Goal: Task Accomplishment & Management: Manage account settings

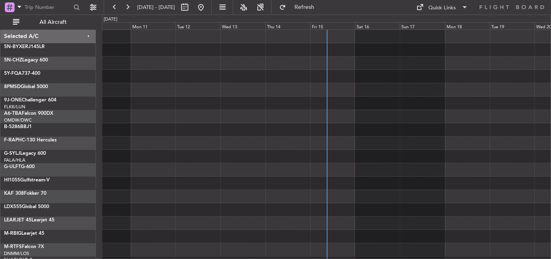
click at [53, 21] on span "All Aircraft" at bounding box center [53, 22] width 64 height 6
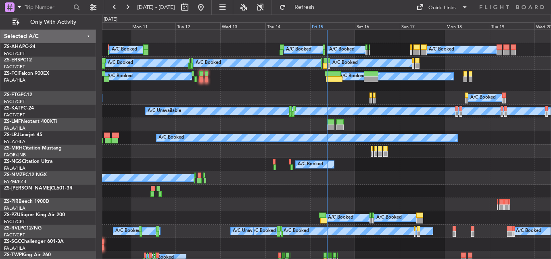
click at [321, 26] on div "Fri 15" at bounding box center [332, 25] width 45 height 7
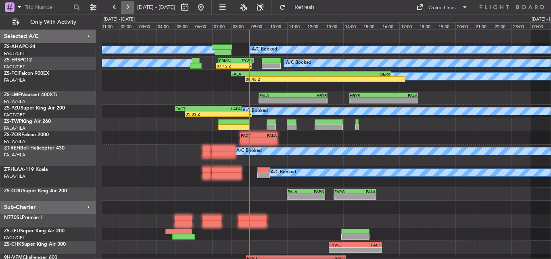
click at [125, 9] on button at bounding box center [127, 7] width 13 height 13
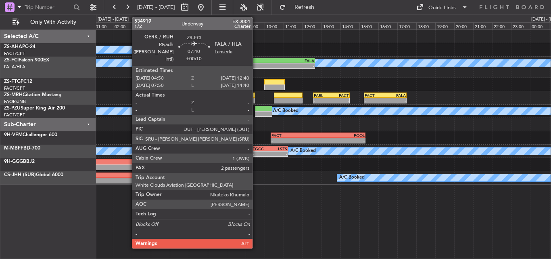
click at [256, 65] on div "-" at bounding box center [277, 65] width 73 height 5
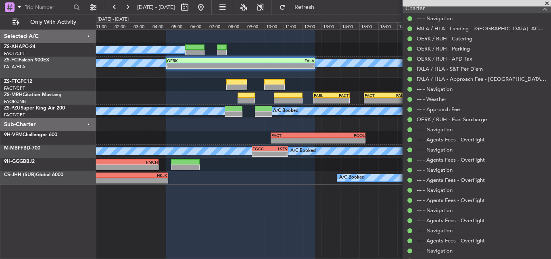
scroll to position [395, 0]
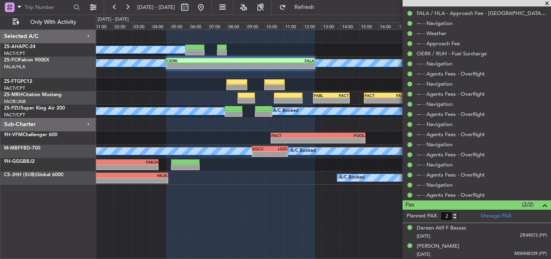
click at [548, 2] on span at bounding box center [547, 3] width 8 height 7
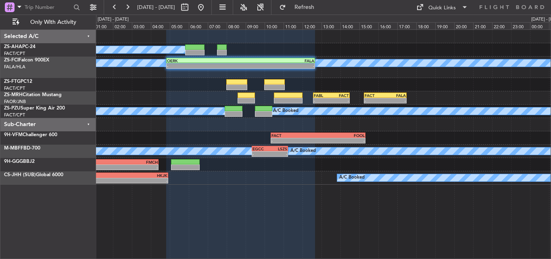
type input "0"
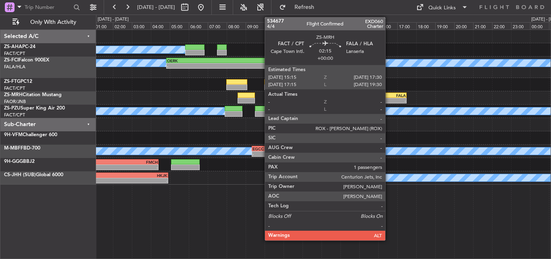
click at [389, 95] on div "FALA" at bounding box center [395, 95] width 21 height 5
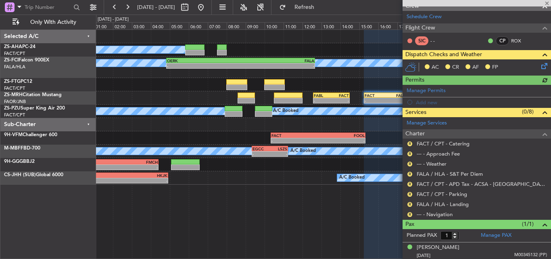
scroll to position [108, 0]
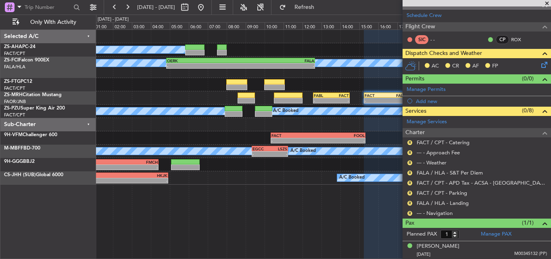
click at [548, 2] on span at bounding box center [547, 3] width 8 height 7
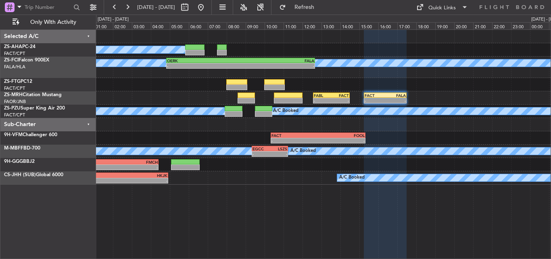
type input "0"
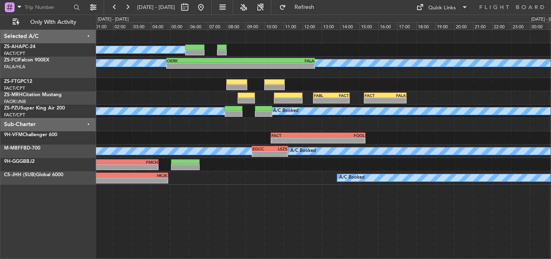
click at [323, 228] on div "A/C Booked A/C Booked A/C Booked - - OERK 04:50 Z FALA 12:40 Z - - FABL 12:35 Z…" at bounding box center [323, 143] width 455 height 229
click at [128, 6] on button at bounding box center [127, 7] width 13 height 13
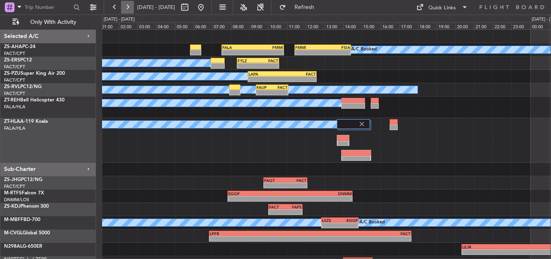
click at [132, 6] on button at bounding box center [127, 7] width 13 height 13
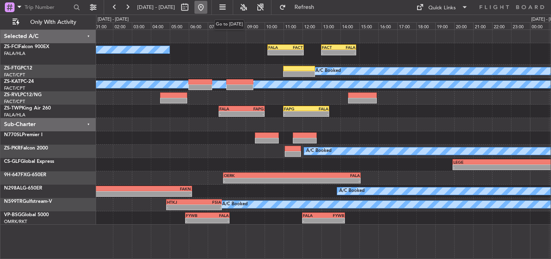
click at [207, 6] on button at bounding box center [201, 7] width 13 height 13
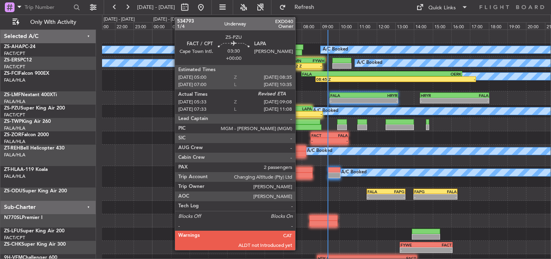
click at [299, 113] on div "-" at bounding box center [305, 113] width 33 height 5
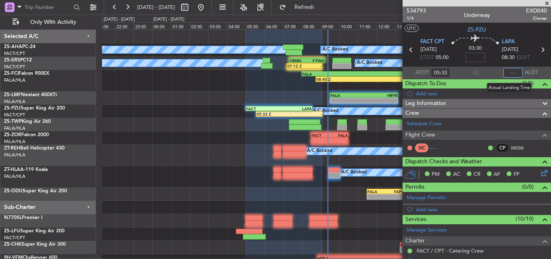
click at [512, 71] on input "text" at bounding box center [513, 73] width 19 height 10
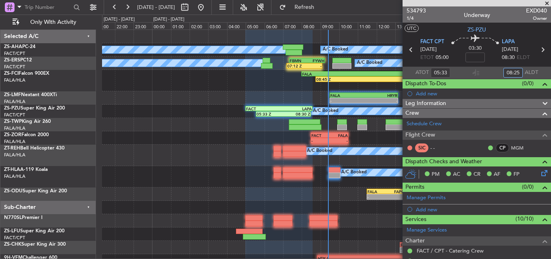
type input "08:25"
click at [548, 3] on span at bounding box center [547, 3] width 8 height 7
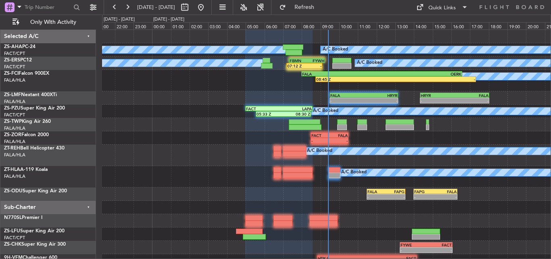
type input "0"
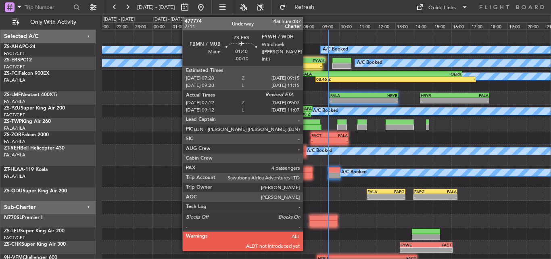
click at [307, 62] on div "FYWH" at bounding box center [315, 60] width 17 height 5
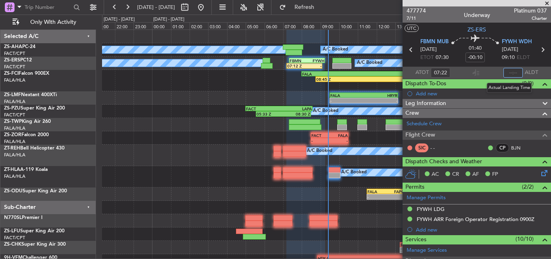
click at [512, 72] on input "text" at bounding box center [513, 73] width 19 height 10
type input "09:06"
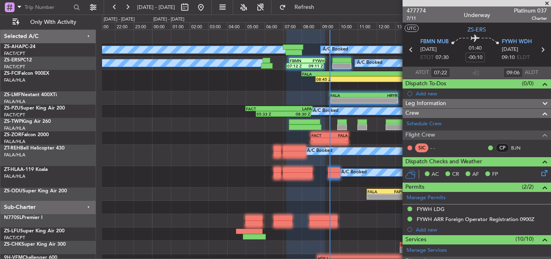
click at [545, 3] on span at bounding box center [547, 3] width 8 height 7
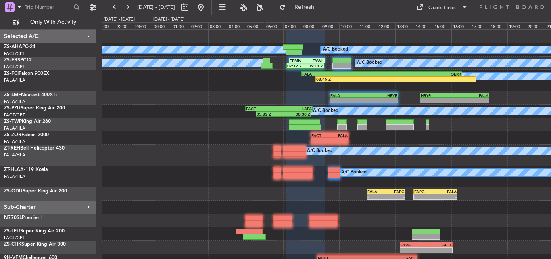
type input "0"
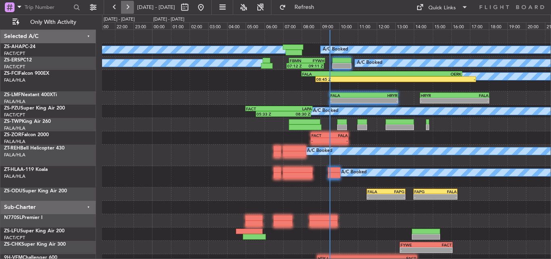
click at [126, 8] on button at bounding box center [127, 7] width 13 height 13
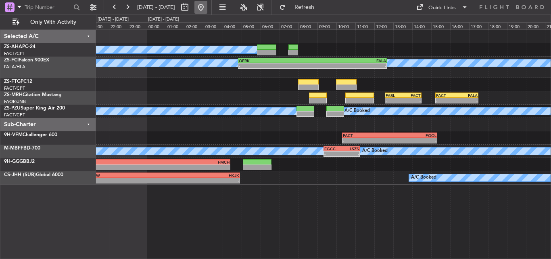
click at [207, 10] on button at bounding box center [201, 7] width 13 height 13
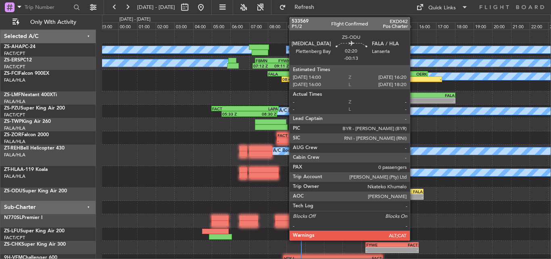
click at [414, 191] on div "FALA" at bounding box center [412, 191] width 21 height 5
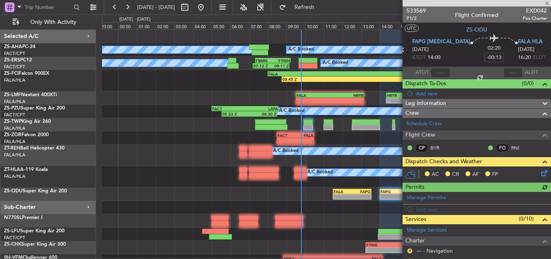
click at [540, 172] on icon at bounding box center [543, 171] width 6 height 6
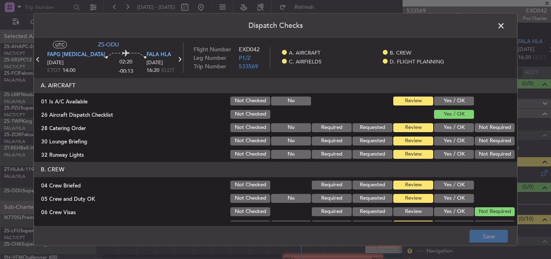
click at [451, 101] on button "Yes / OK" at bounding box center [454, 100] width 40 height 9
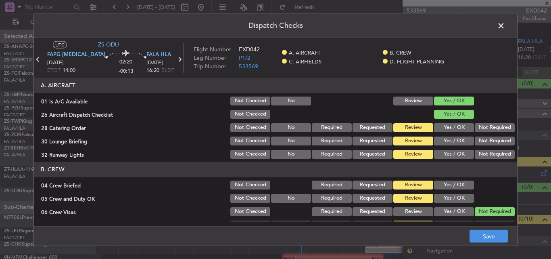
click at [493, 128] on button "Not Required" at bounding box center [495, 127] width 40 height 9
click at [491, 145] on div "Not Required" at bounding box center [494, 140] width 41 height 11
click at [490, 145] on div "Not Required" at bounding box center [494, 140] width 41 height 11
drag, startPoint x: 490, startPoint y: 138, endPoint x: 486, endPoint y: 154, distance: 16.0
click at [490, 139] on button "Not Required" at bounding box center [495, 140] width 40 height 9
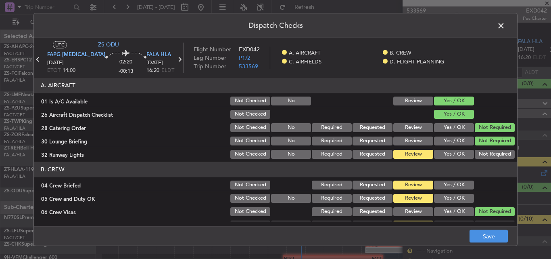
click at [486, 155] on button "Not Required" at bounding box center [495, 153] width 40 height 9
click at [447, 183] on button "Yes / OK" at bounding box center [454, 184] width 40 height 9
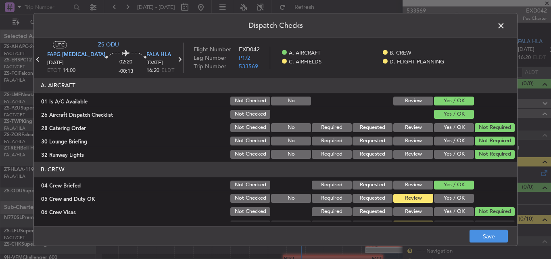
click at [440, 195] on button "Yes / OK" at bounding box center [454, 197] width 40 height 9
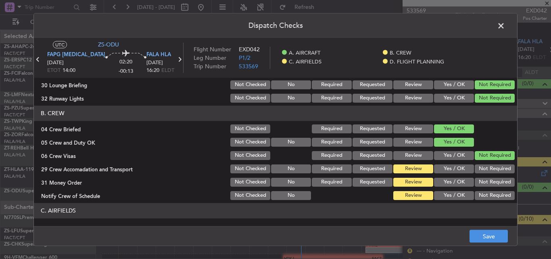
scroll to position [121, 0]
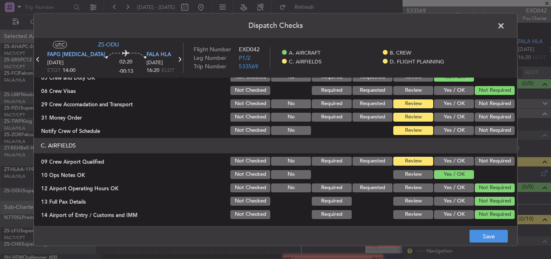
click at [487, 101] on button "Not Required" at bounding box center [495, 103] width 40 height 9
drag, startPoint x: 487, startPoint y: 116, endPoint x: 485, endPoint y: 134, distance: 17.9
click at [487, 117] on button "Not Required" at bounding box center [495, 116] width 40 height 9
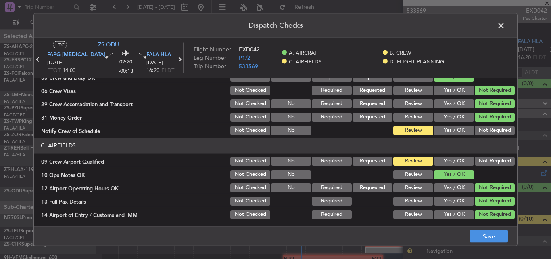
click at [482, 130] on button "Not Required" at bounding box center [495, 130] width 40 height 9
click at [486, 160] on button "Not Required" at bounding box center [495, 160] width 40 height 9
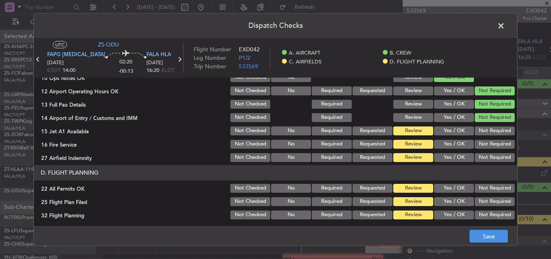
scroll to position [219, 0]
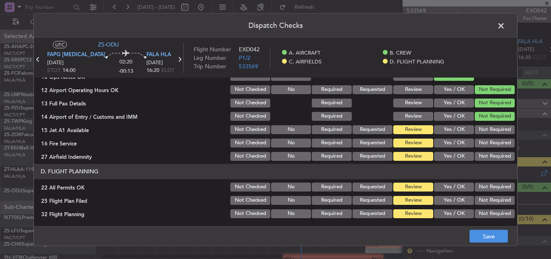
drag, startPoint x: 485, startPoint y: 123, endPoint x: 480, endPoint y: 140, distance: 17.1
click at [485, 124] on section "C. AIRFIELDS 09 Crew Airport Qualified Not Checked No Required Requested Review…" at bounding box center [276, 101] width 484 height 122
click at [480, 133] on button "Not Required" at bounding box center [495, 129] width 40 height 9
click at [479, 139] on button "Not Required" at bounding box center [495, 142] width 40 height 9
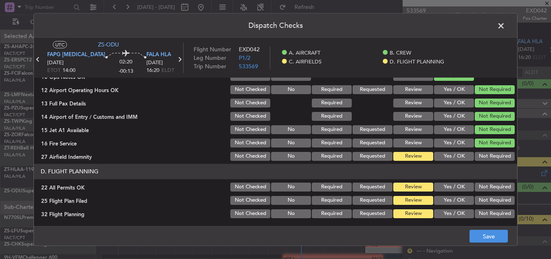
click at [479, 155] on button "Not Required" at bounding box center [495, 155] width 40 height 9
drag, startPoint x: 459, startPoint y: 186, endPoint x: 457, endPoint y: 191, distance: 5.2
click at [459, 187] on button "Yes / OK" at bounding box center [454, 186] width 40 height 9
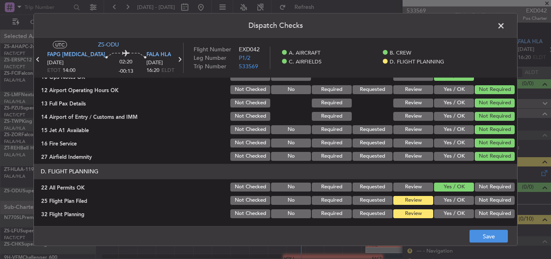
click at [451, 200] on button "Yes / OK" at bounding box center [454, 199] width 40 height 9
click at [450, 216] on button "Yes / OK" at bounding box center [454, 213] width 40 height 9
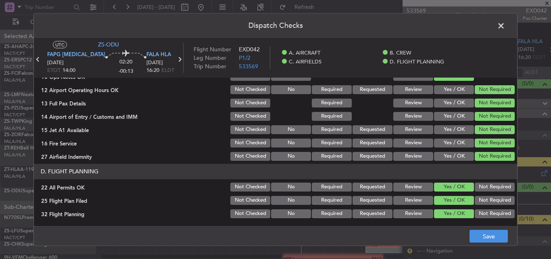
click at [497, 244] on footer "Save" at bounding box center [276, 235] width 484 height 19
click at [493, 232] on button "Save" at bounding box center [489, 236] width 38 height 13
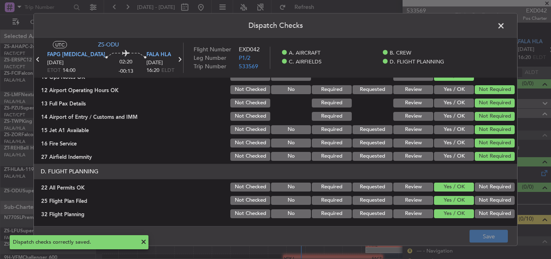
click at [505, 25] on span at bounding box center [505, 27] width 0 height 16
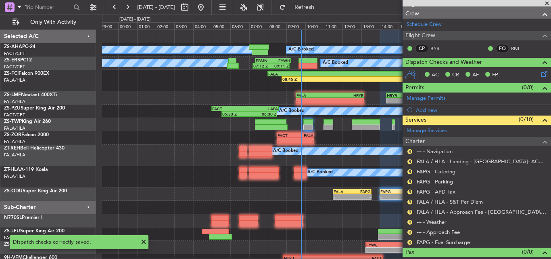
scroll to position [110, 0]
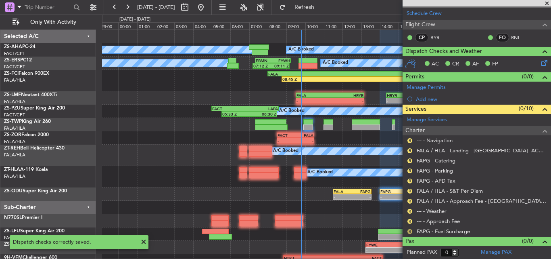
click at [410, 231] on button "R" at bounding box center [410, 231] width 5 height 5
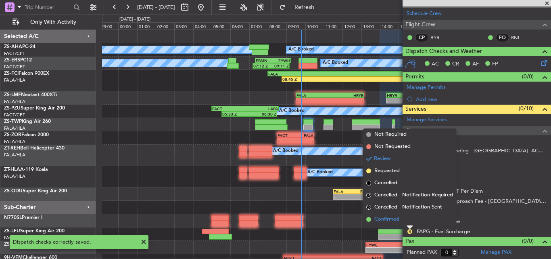
click at [396, 218] on span "Confirmed" at bounding box center [387, 219] width 25 height 8
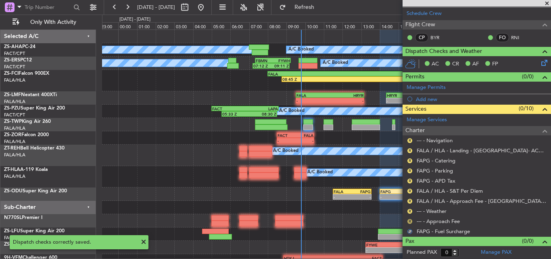
click at [410, 219] on button "R" at bounding box center [410, 221] width 5 height 5
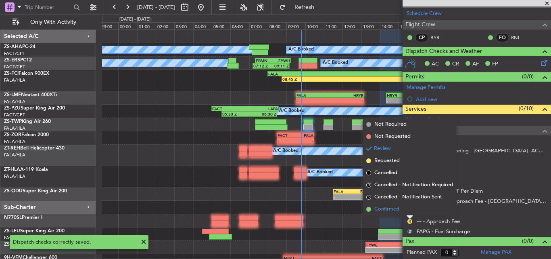
click at [403, 210] on li "Confirmed" at bounding box center [409, 209] width 93 height 12
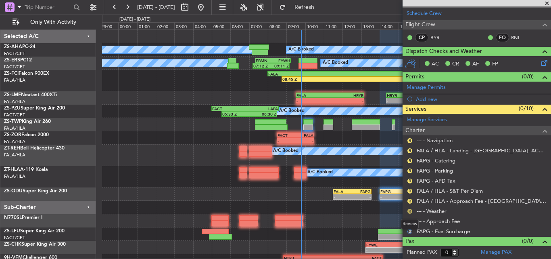
click at [410, 212] on button "R" at bounding box center [410, 211] width 5 height 5
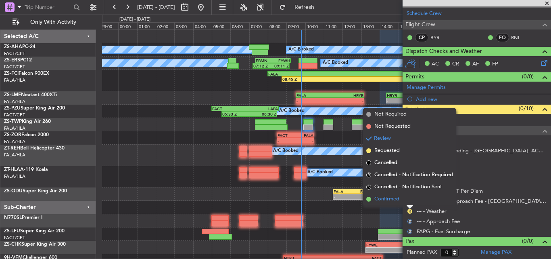
click at [406, 200] on li "Confirmed" at bounding box center [409, 199] width 93 height 12
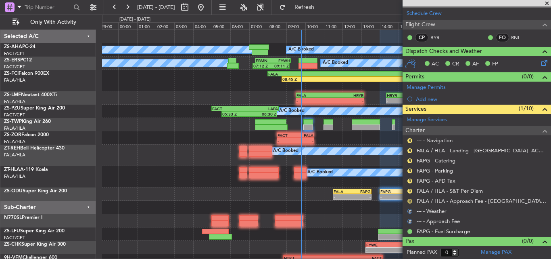
click at [408, 199] on button "R" at bounding box center [410, 201] width 5 height 5
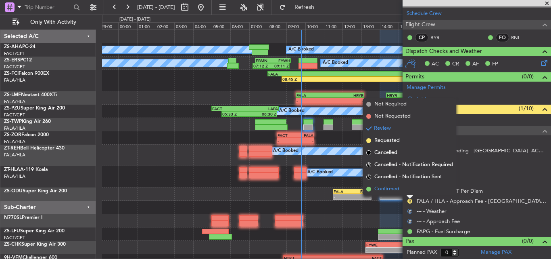
click at [407, 188] on li "Confirmed" at bounding box center [409, 189] width 93 height 12
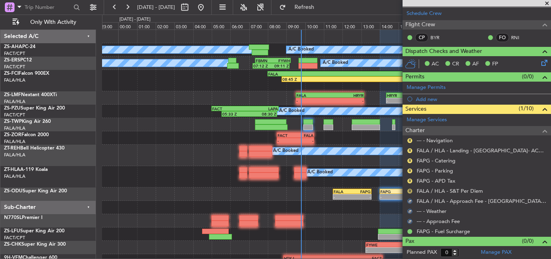
click at [409, 190] on button "R" at bounding box center [410, 190] width 5 height 5
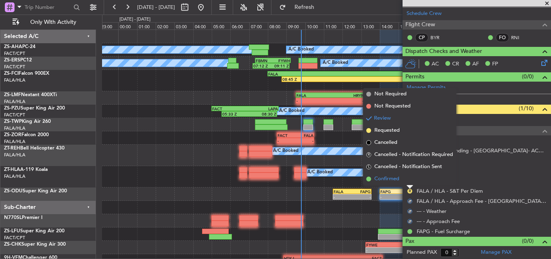
click at [410, 182] on li "Confirmed" at bounding box center [409, 179] width 93 height 12
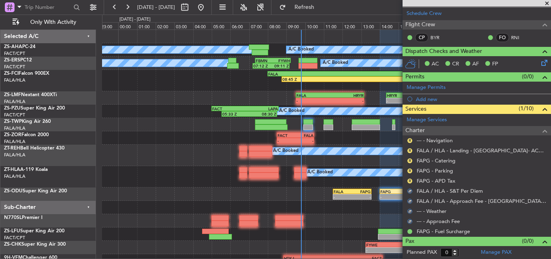
click at [410, 183] on mat-tooltip-component "Review" at bounding box center [410, 193] width 29 height 21
click at [410, 178] on div "R" at bounding box center [410, 181] width 6 height 6
click at [410, 178] on button "R" at bounding box center [410, 180] width 5 height 5
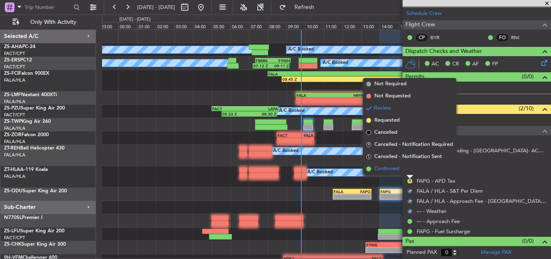
click at [406, 168] on li "Confirmed" at bounding box center [409, 169] width 93 height 12
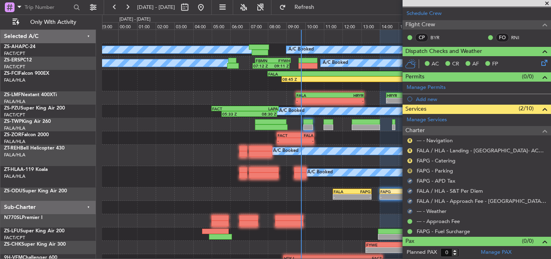
click at [409, 170] on button "R" at bounding box center [410, 170] width 5 height 5
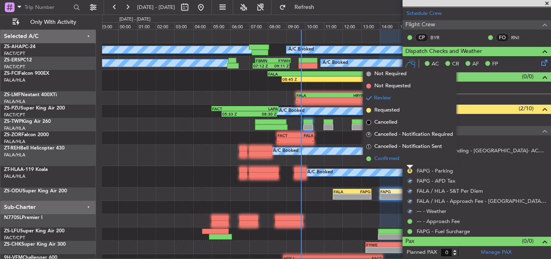
click at [408, 160] on li "Confirmed" at bounding box center [409, 159] width 93 height 12
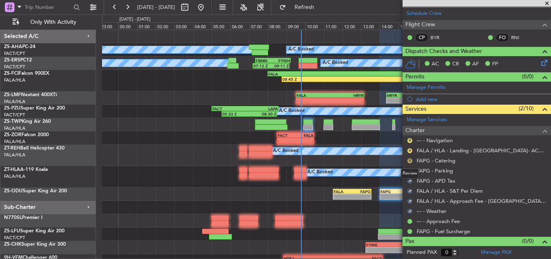
click at [410, 160] on button "R" at bounding box center [410, 160] width 5 height 5
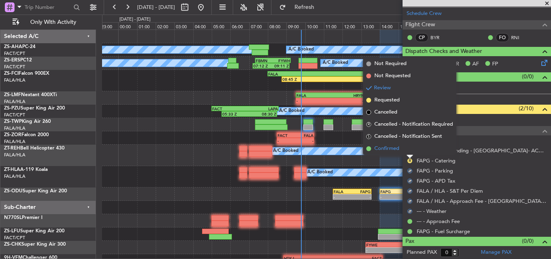
click at [408, 150] on li "Confirmed" at bounding box center [409, 148] width 93 height 12
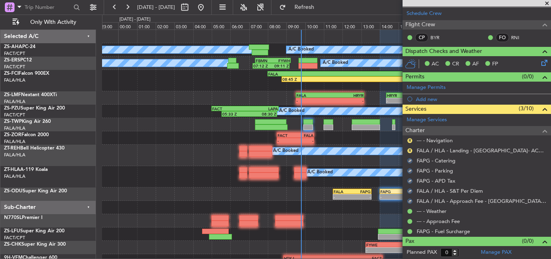
click at [408, 150] on button "R" at bounding box center [410, 150] width 5 height 5
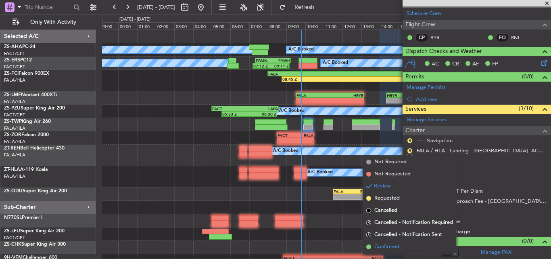
click at [399, 247] on span "Confirmed" at bounding box center [387, 247] width 25 height 8
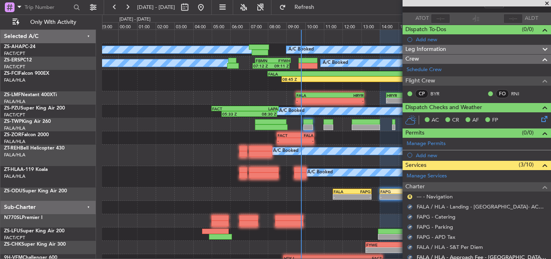
scroll to position [29, 0]
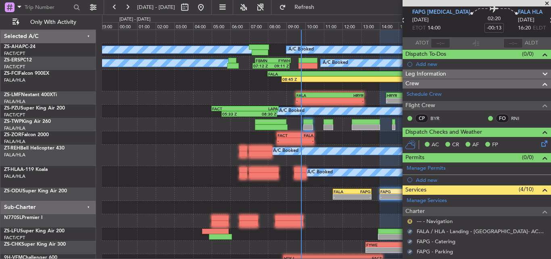
click at [411, 219] on button "R" at bounding box center [410, 221] width 5 height 5
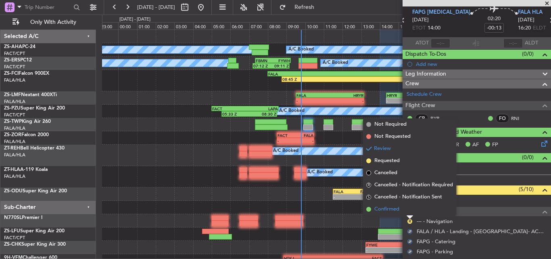
click at [397, 208] on span "Confirmed" at bounding box center [387, 209] width 25 height 8
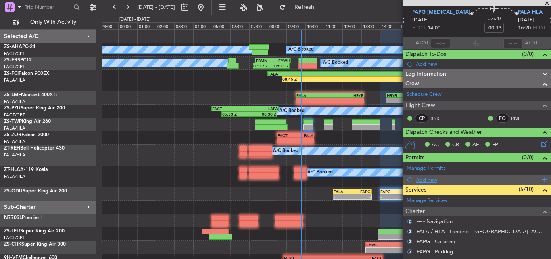
scroll to position [110, 0]
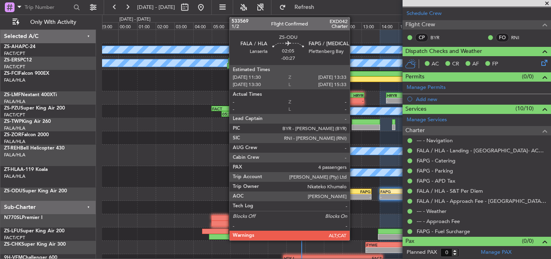
click at [354, 195] on div "-" at bounding box center [361, 196] width 19 height 5
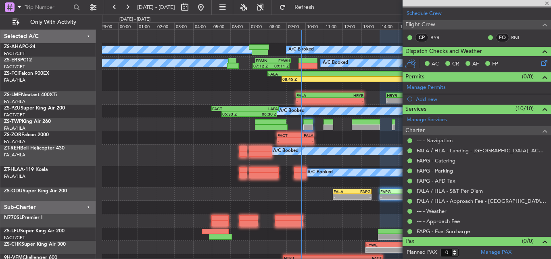
type input "-00:27"
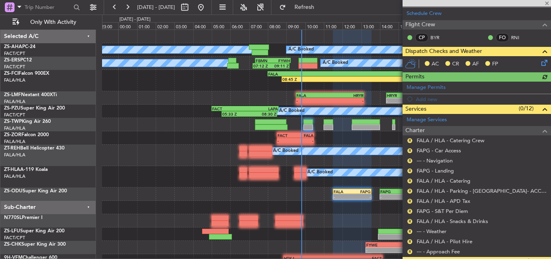
click at [540, 64] on icon at bounding box center [543, 61] width 6 height 6
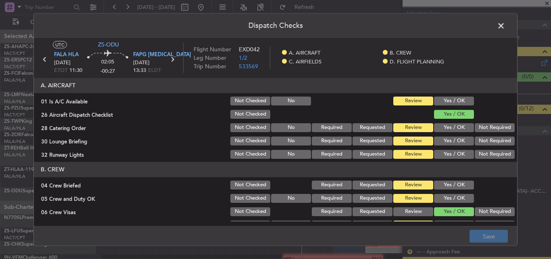
click at [463, 103] on button "Yes / OK" at bounding box center [454, 100] width 40 height 9
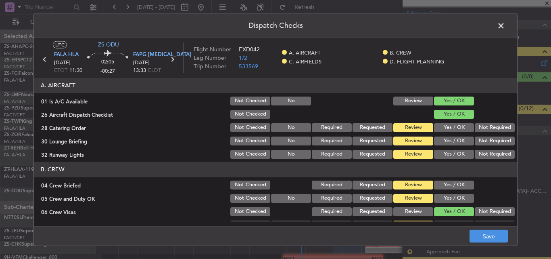
click at [477, 129] on button "Not Required" at bounding box center [495, 127] width 40 height 9
click at [477, 138] on button "Not Required" at bounding box center [495, 140] width 40 height 9
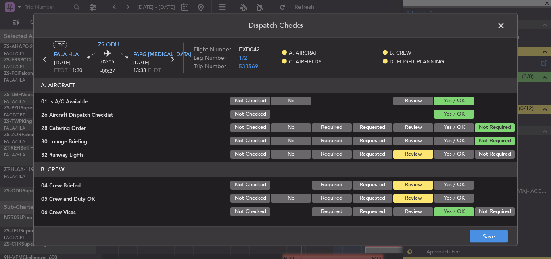
click at [479, 151] on button "Not Required" at bounding box center [495, 153] width 40 height 9
click at [454, 128] on button "Yes / OK" at bounding box center [454, 127] width 40 height 9
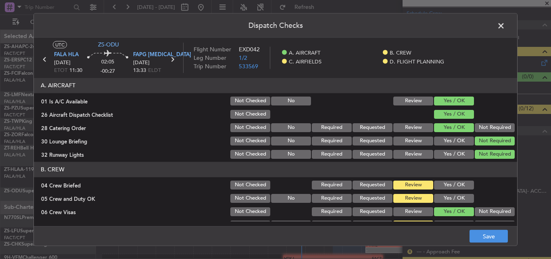
click at [454, 138] on button "Yes / OK" at bounding box center [454, 140] width 40 height 9
click at [453, 153] on button "Yes / OK" at bounding box center [454, 153] width 40 height 9
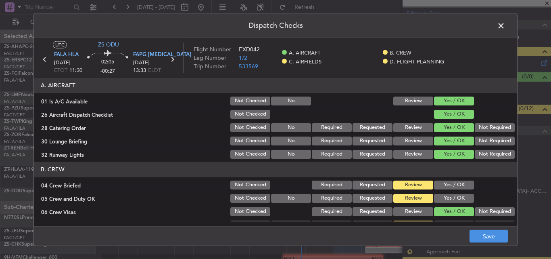
scroll to position [40, 0]
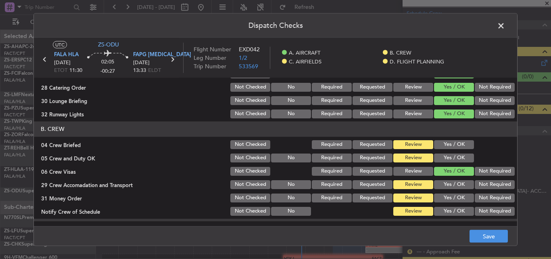
click at [451, 145] on button "Yes / OK" at bounding box center [454, 144] width 40 height 9
drag, startPoint x: 446, startPoint y: 158, endPoint x: 450, endPoint y: 142, distance: 16.1
click at [445, 158] on button "Yes / OK" at bounding box center [454, 157] width 40 height 9
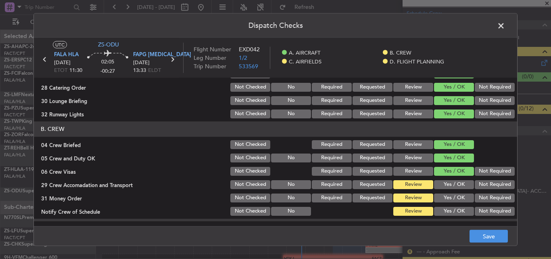
scroll to position [81, 0]
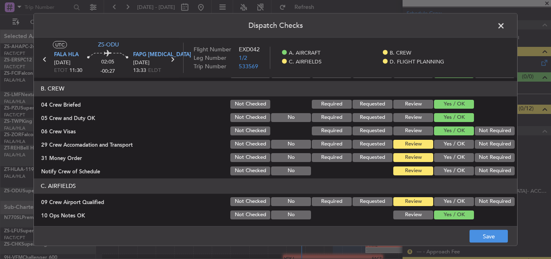
click at [492, 142] on button "Not Required" at bounding box center [495, 143] width 40 height 9
click at [456, 156] on button "Yes / OK" at bounding box center [454, 157] width 40 height 9
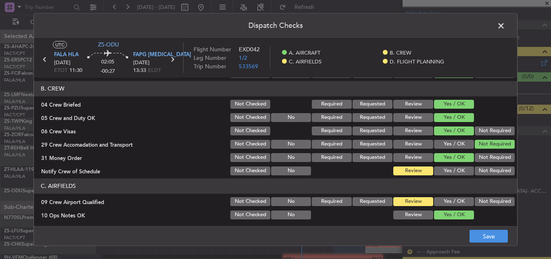
click at [456, 168] on button "Yes / OK" at bounding box center [454, 170] width 40 height 9
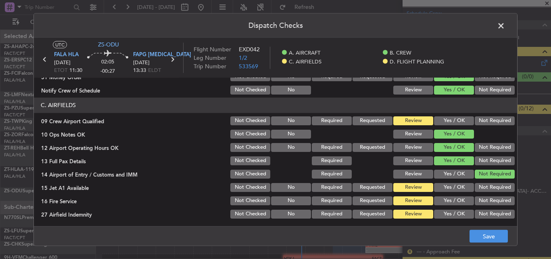
click at [447, 120] on button "Yes / OK" at bounding box center [454, 120] width 40 height 9
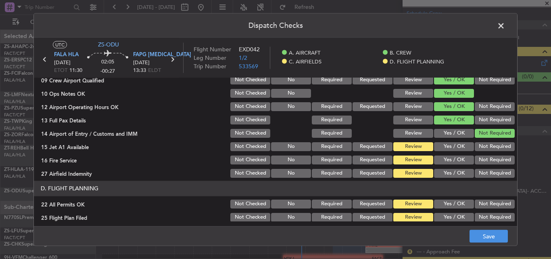
scroll to position [219, 0]
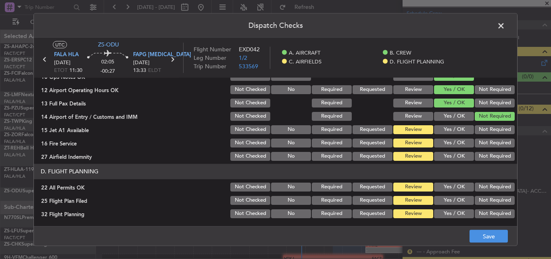
click at [442, 131] on button "Yes / OK" at bounding box center [454, 129] width 40 height 9
drag, startPoint x: 442, startPoint y: 142, endPoint x: 441, endPoint y: 151, distance: 9.7
click at [442, 141] on button "Yes / OK" at bounding box center [454, 142] width 40 height 9
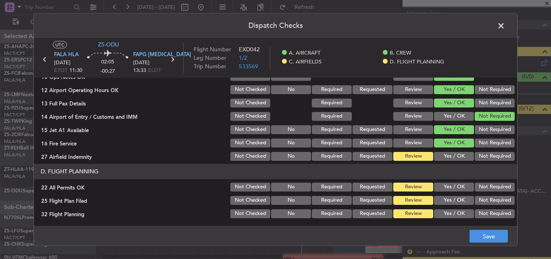
click at [441, 152] on button "Yes / OK" at bounding box center [454, 155] width 40 height 9
drag, startPoint x: 483, startPoint y: 187, endPoint x: 476, endPoint y: 190, distance: 7.3
click at [482, 187] on button "Not Required" at bounding box center [495, 186] width 40 height 9
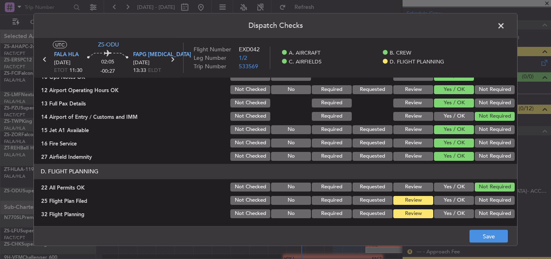
click at [459, 200] on button "Yes / OK" at bounding box center [454, 199] width 40 height 9
click at [457, 215] on button "Yes / OK" at bounding box center [454, 213] width 40 height 9
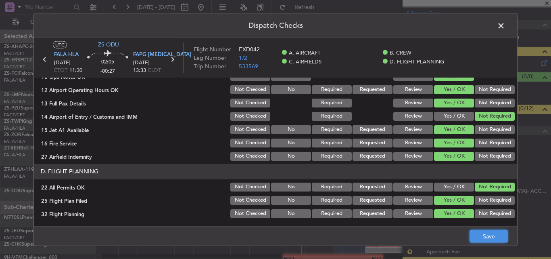
click at [480, 234] on button "Save" at bounding box center [489, 236] width 38 height 13
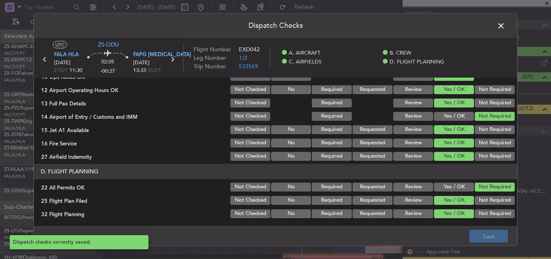
click at [505, 24] on span at bounding box center [505, 27] width 0 height 16
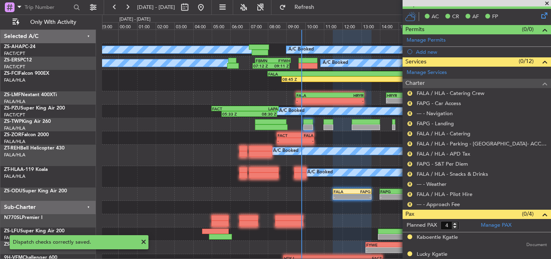
scroll to position [110, 0]
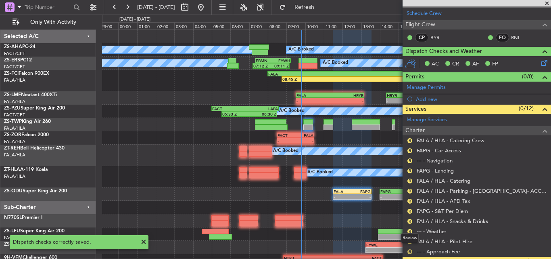
click at [411, 251] on button "R" at bounding box center [410, 251] width 5 height 5
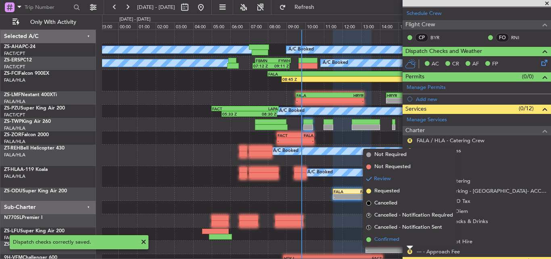
click at [399, 239] on span "Confirmed" at bounding box center [387, 239] width 25 height 8
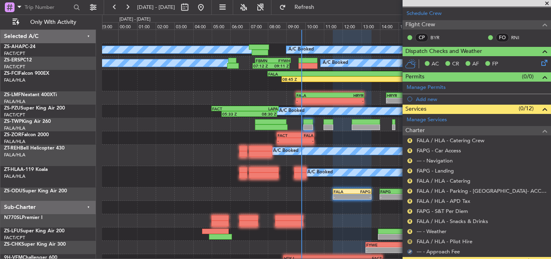
click at [411, 243] on button "R" at bounding box center [410, 241] width 5 height 5
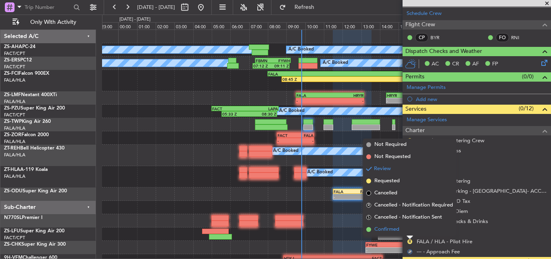
click at [394, 226] on span "Confirmed" at bounding box center [387, 229] width 25 height 8
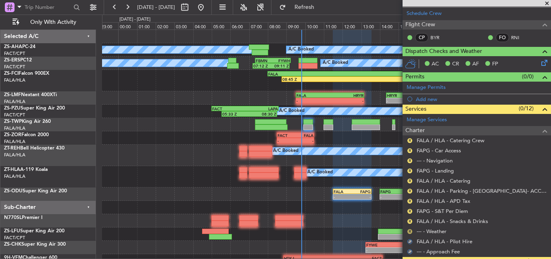
click at [409, 230] on button "R" at bounding box center [410, 231] width 5 height 5
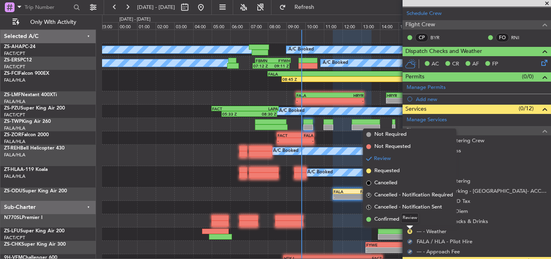
click at [399, 222] on mat-tooltip-component "Review" at bounding box center [410, 217] width 29 height 21
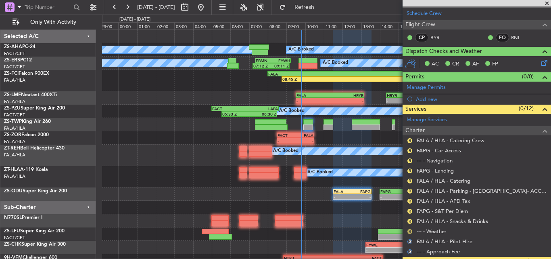
click at [410, 231] on button "R" at bounding box center [410, 231] width 5 height 5
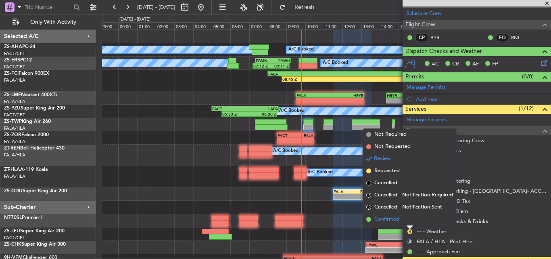
click at [394, 218] on span "Confirmed" at bounding box center [387, 219] width 25 height 8
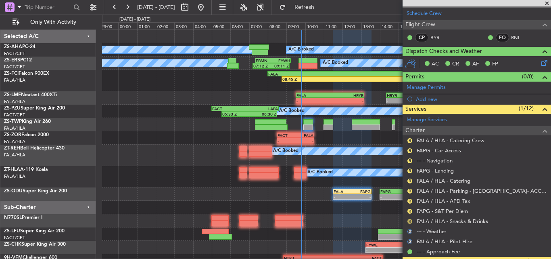
click at [410, 221] on button "R" at bounding box center [410, 221] width 5 height 5
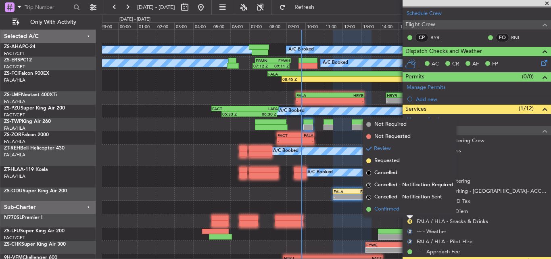
click at [404, 211] on li "Confirmed" at bounding box center [409, 209] width 93 height 12
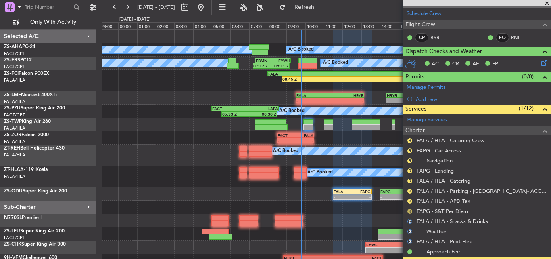
click at [411, 210] on button "R" at bounding box center [410, 211] width 5 height 5
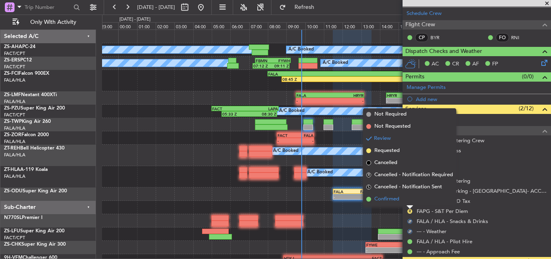
click at [399, 198] on span "Confirmed" at bounding box center [387, 199] width 25 height 8
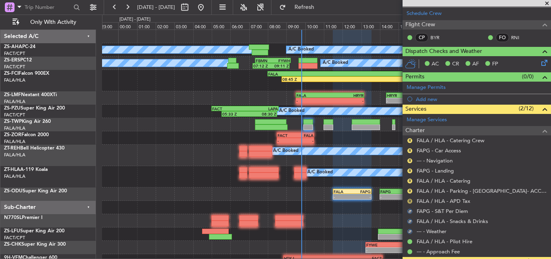
click at [410, 200] on button "R" at bounding box center [410, 201] width 5 height 5
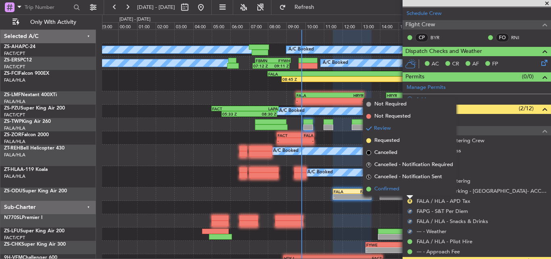
click at [408, 191] on li "Confirmed" at bounding box center [409, 189] width 93 height 12
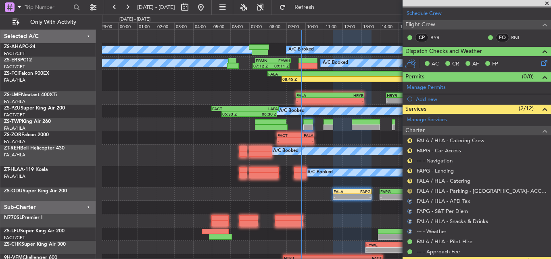
click at [410, 190] on button "R" at bounding box center [410, 190] width 5 height 5
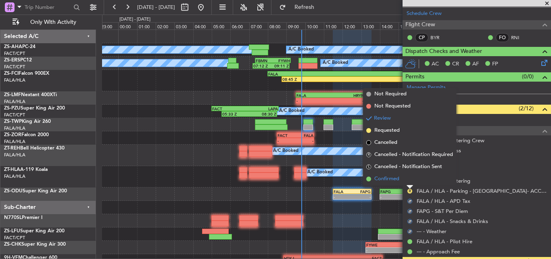
click at [402, 180] on li "Confirmed" at bounding box center [409, 179] width 93 height 12
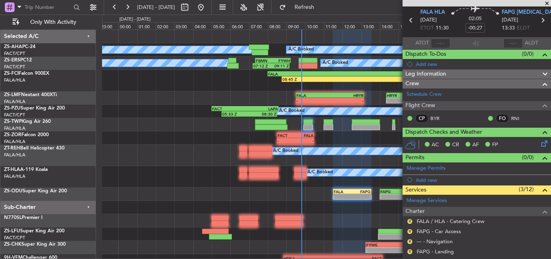
scroll to position [70, 0]
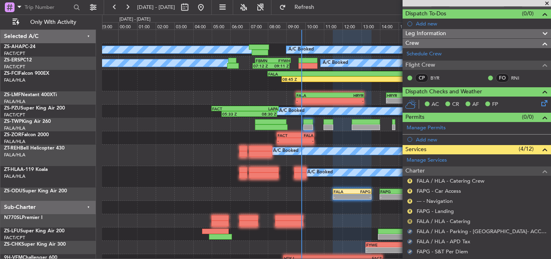
click at [409, 221] on button "R" at bounding box center [410, 221] width 5 height 5
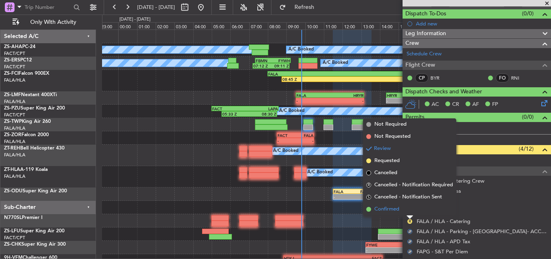
click at [388, 212] on span "Confirmed" at bounding box center [387, 209] width 25 height 8
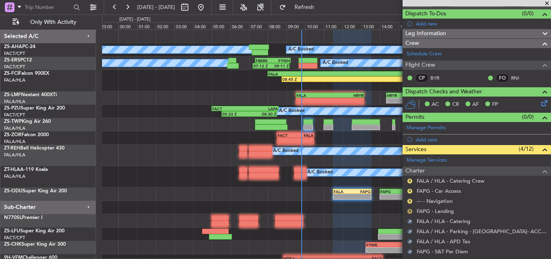
click at [410, 210] on button "R" at bounding box center [410, 211] width 5 height 5
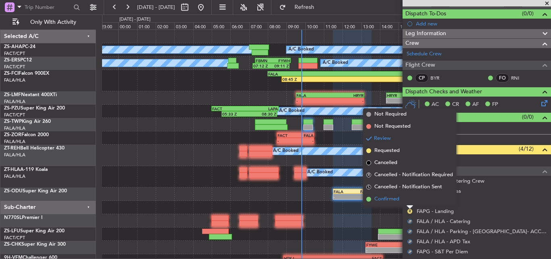
click at [402, 199] on li "Confirmed" at bounding box center [409, 199] width 93 height 12
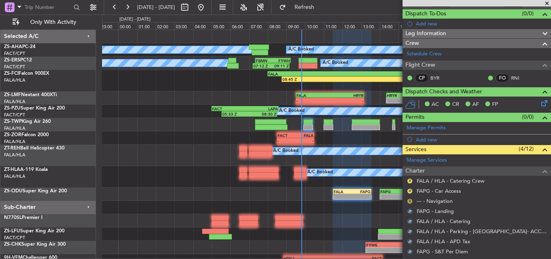
click at [411, 199] on button "R" at bounding box center [410, 201] width 5 height 5
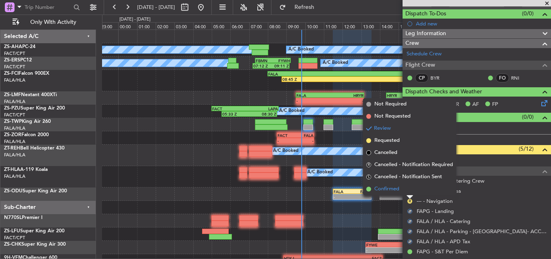
click at [404, 188] on li "Confirmed" at bounding box center [409, 189] width 93 height 12
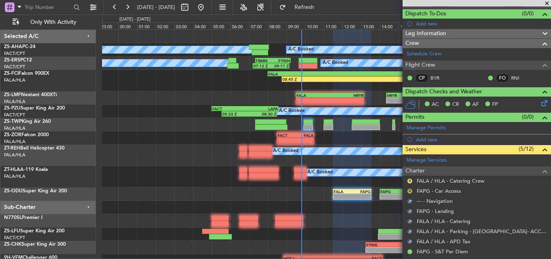
click at [410, 191] on button "R" at bounding box center [410, 190] width 5 height 5
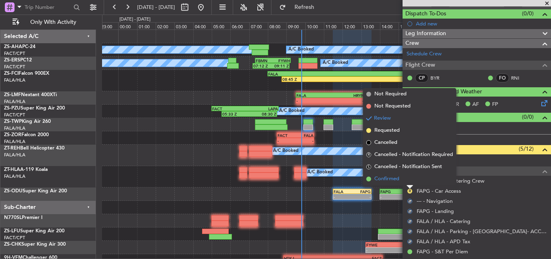
click at [404, 180] on li "Confirmed" at bounding box center [409, 179] width 93 height 12
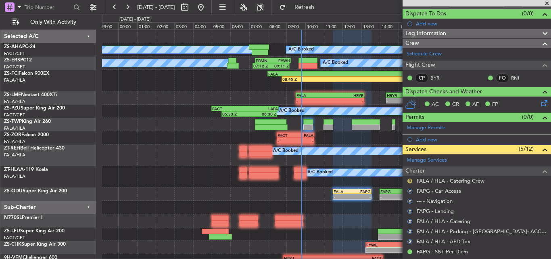
click at [410, 180] on button "R" at bounding box center [410, 180] width 5 height 5
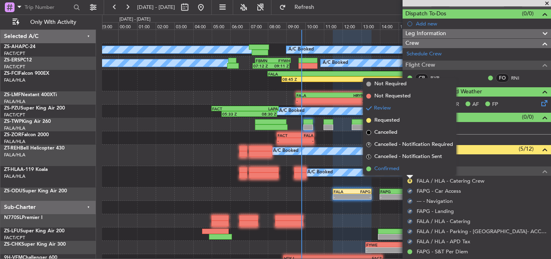
click at [402, 171] on li "Confirmed" at bounding box center [409, 169] width 93 height 12
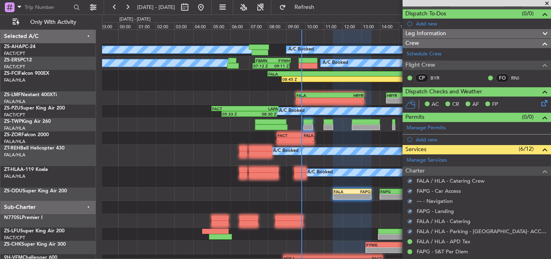
click at [334, 225] on div at bounding box center [326, 220] width 449 height 13
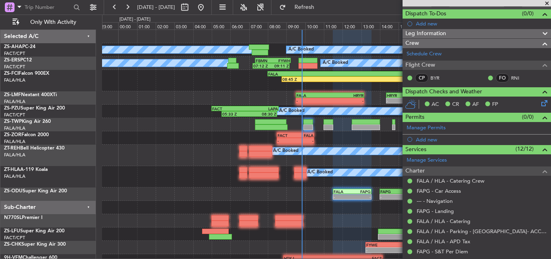
click at [546, 2] on span at bounding box center [547, 3] width 8 height 7
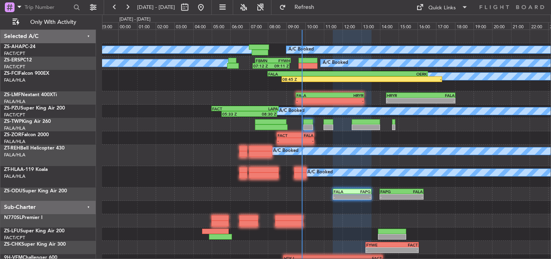
type input "0"
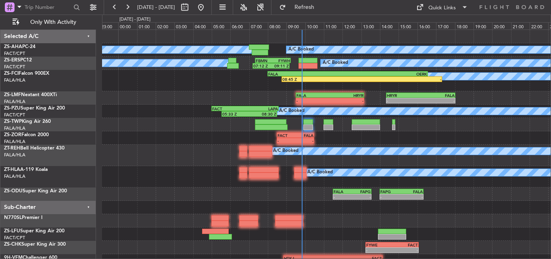
scroll to position [0, 0]
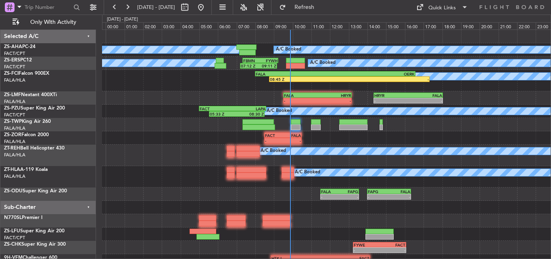
click at [163, 143] on div "- - FACT 08:30 Z FALA 10:30 Z" at bounding box center [326, 137] width 449 height 13
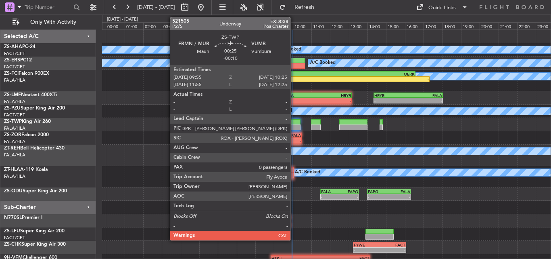
click at [294, 126] on div at bounding box center [296, 127] width 10 height 6
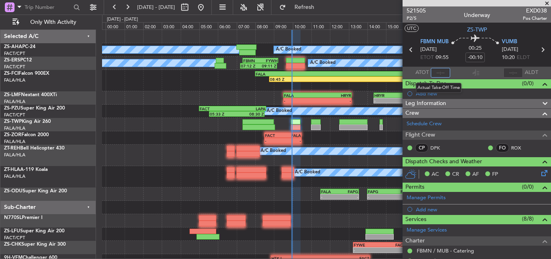
click at [440, 70] on input "text" at bounding box center [440, 73] width 19 height 10
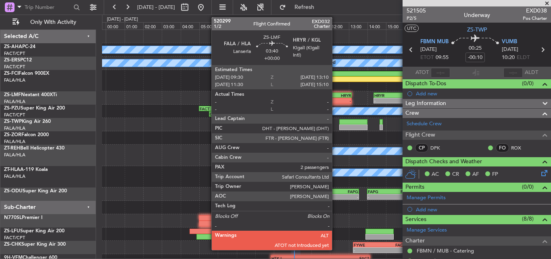
click at [336, 96] on div "HRYR" at bounding box center [335, 95] width 34 height 5
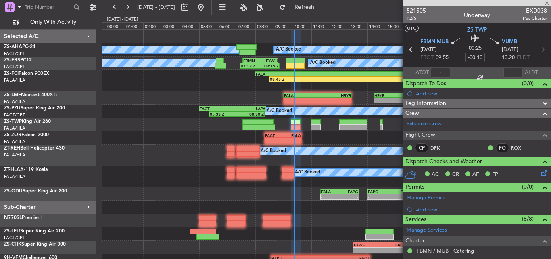
type input "2"
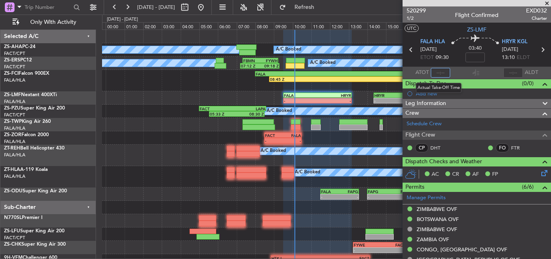
click at [433, 73] on input "text" at bounding box center [440, 73] width 19 height 10
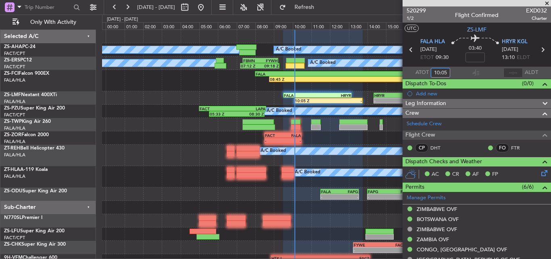
type input "10:05"
click at [548, 4] on span at bounding box center [547, 3] width 8 height 7
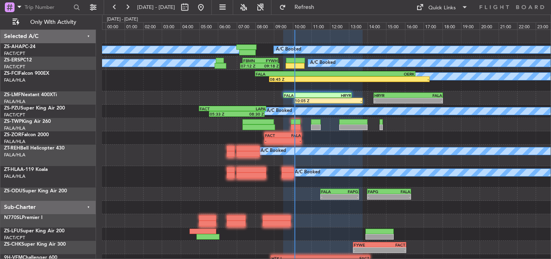
type input "0"
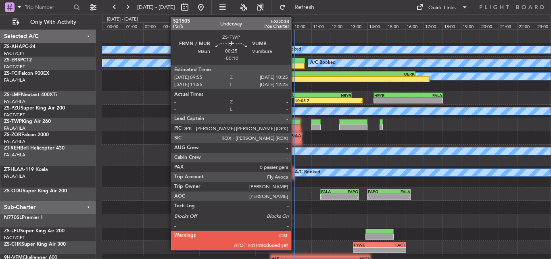
click at [295, 126] on div at bounding box center [296, 127] width 10 height 6
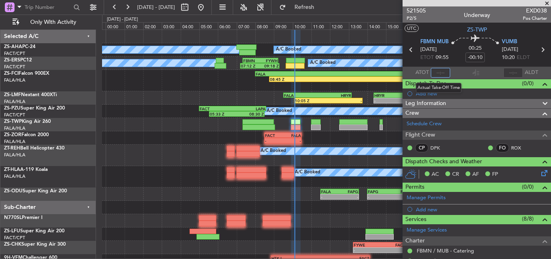
click at [436, 73] on input "text" at bounding box center [440, 73] width 19 height 10
type input "10:06"
click at [548, 3] on span at bounding box center [547, 3] width 8 height 7
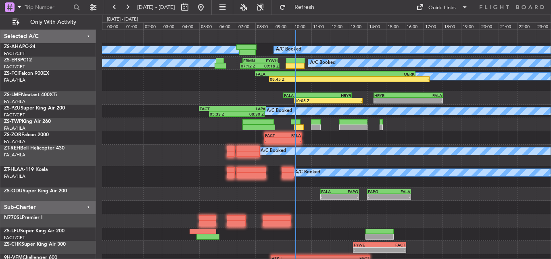
scroll to position [40, 0]
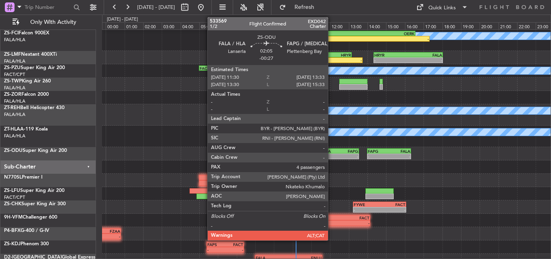
click at [332, 150] on div "FALA" at bounding box center [330, 151] width 19 height 5
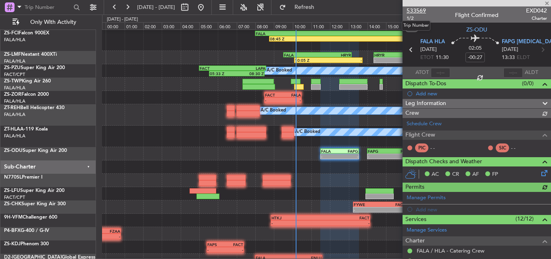
click at [420, 10] on span "533569" at bounding box center [416, 10] width 19 height 8
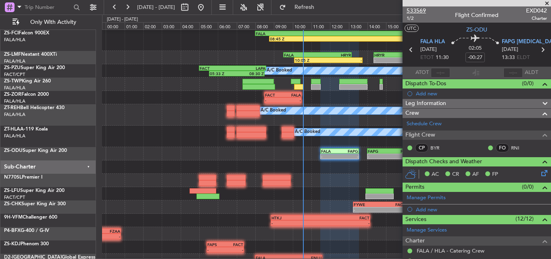
click at [422, 12] on span "533569" at bounding box center [416, 10] width 19 height 8
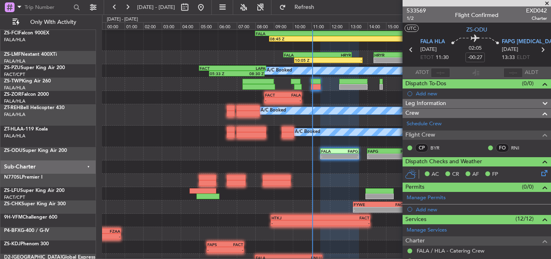
click at [547, 3] on span at bounding box center [547, 3] width 8 height 7
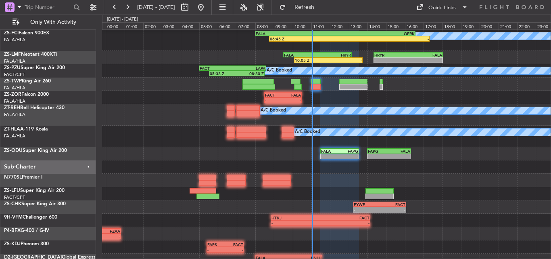
type input "0"
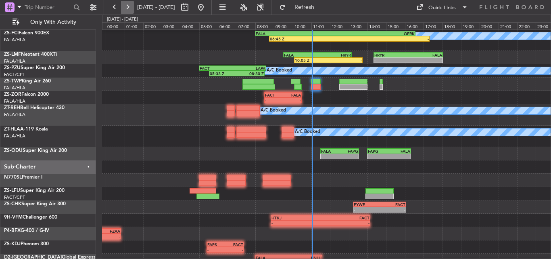
click at [125, 2] on button at bounding box center [127, 7] width 13 height 13
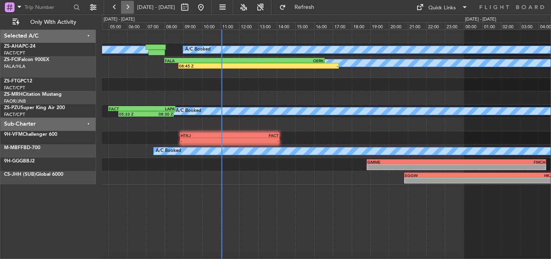
scroll to position [0, 0]
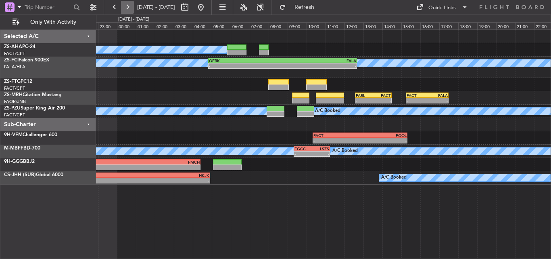
click at [125, 2] on button at bounding box center [127, 7] width 13 height 13
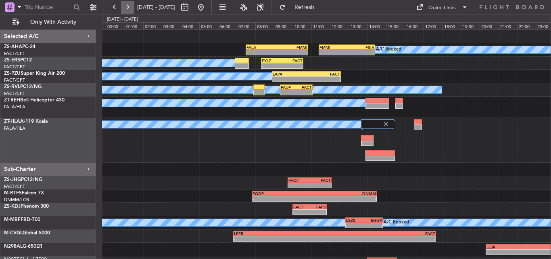
click at [125, 2] on button at bounding box center [127, 7] width 13 height 13
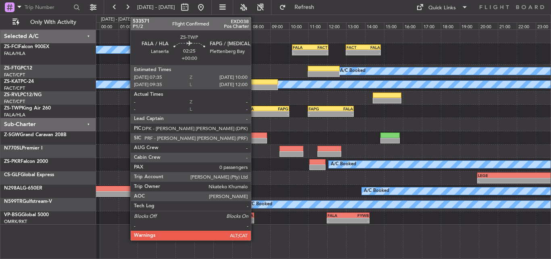
click at [255, 112] on div "-" at bounding box center [255, 113] width 22 height 5
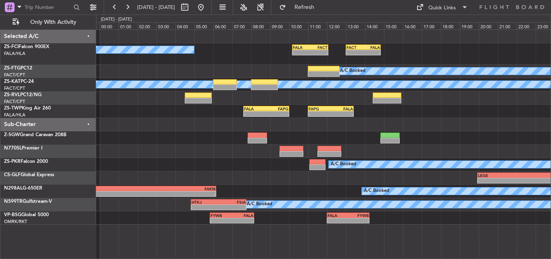
click at [274, 110] on div "FAPG" at bounding box center [277, 108] width 22 height 5
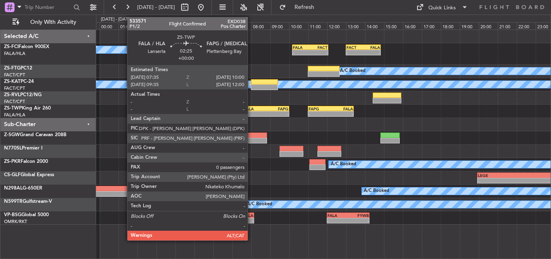
click at [251, 109] on div "FALA" at bounding box center [255, 108] width 22 height 5
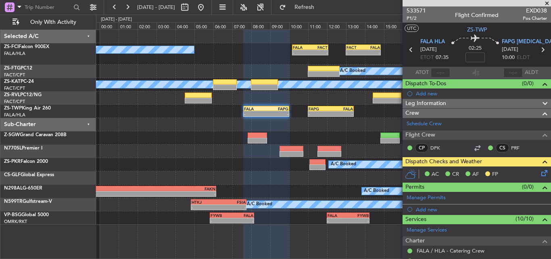
click at [548, 2] on span at bounding box center [547, 3] width 8 height 7
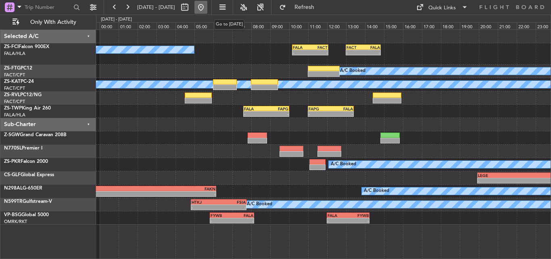
click at [207, 6] on button at bounding box center [201, 7] width 13 height 13
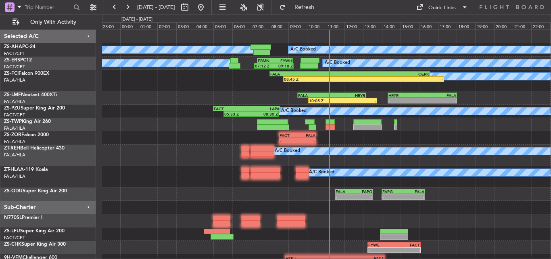
click at [348, 133] on div "- - FACT 08:30 Z FALA 10:30 Z" at bounding box center [326, 137] width 449 height 13
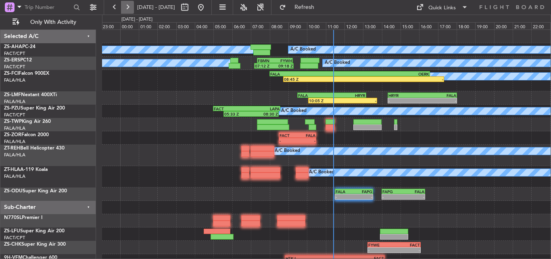
click at [132, 6] on button at bounding box center [127, 7] width 13 height 13
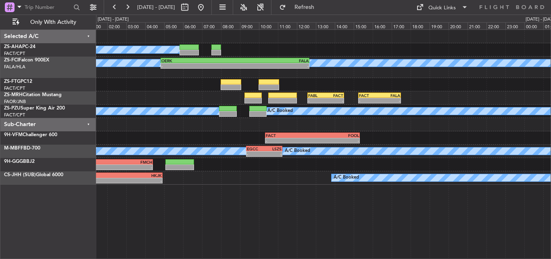
click at [211, 101] on div "A/C Booked A/C Booked A/C Booked - - OERK 04:50 Z FALA 12:40 Z - - FABL 12:35 Z…" at bounding box center [323, 107] width 455 height 155
click at [312, 5] on button "Refresh" at bounding box center [300, 7] width 48 height 13
drag, startPoint x: 115, startPoint y: 12, endPoint x: 126, endPoint y: 10, distance: 11.1
click at [117, 12] on button at bounding box center [114, 7] width 13 height 13
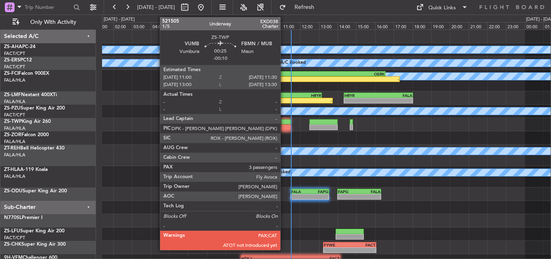
click at [284, 127] on div at bounding box center [286, 127] width 10 height 6
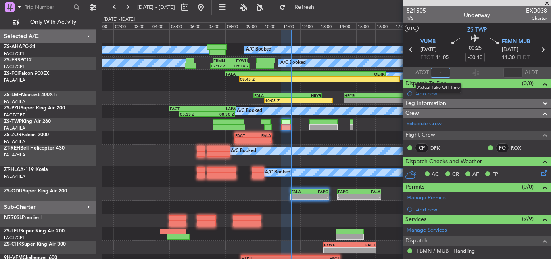
click at [438, 71] on input "text" at bounding box center [440, 73] width 19 height 10
type input "11:14"
click at [546, 5] on span at bounding box center [547, 3] width 8 height 7
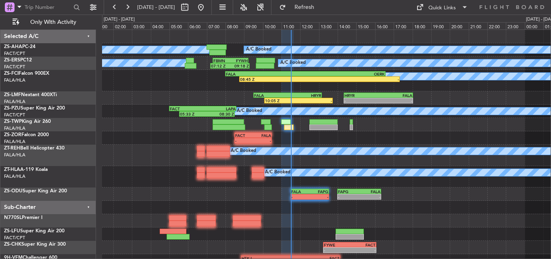
type input "0"
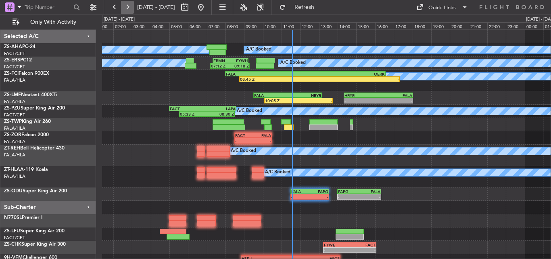
drag, startPoint x: 128, startPoint y: 6, endPoint x: 132, endPoint y: 4, distance: 4.3
click at [128, 6] on button at bounding box center [127, 7] width 13 height 13
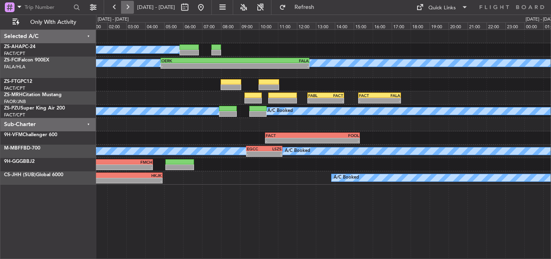
click at [125, 10] on button at bounding box center [127, 7] width 13 height 13
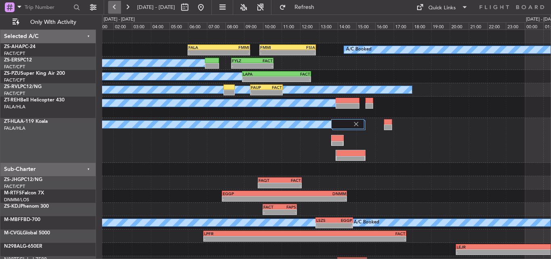
click at [117, 4] on button at bounding box center [114, 7] width 13 height 13
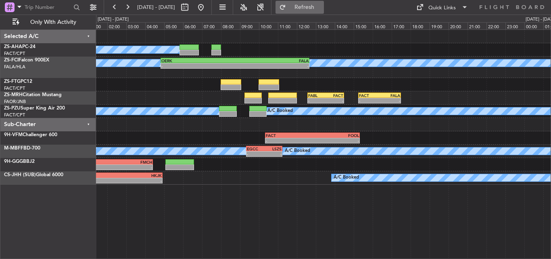
click at [322, 5] on span "Refresh" at bounding box center [305, 7] width 34 height 6
click at [322, 7] on span "Refresh" at bounding box center [305, 7] width 34 height 6
click at [207, 9] on button at bounding box center [201, 7] width 13 height 13
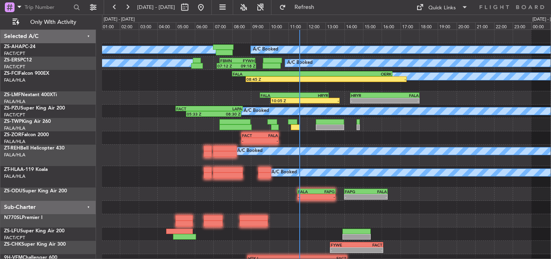
click at [322, 199] on div "FAPG 14:00 Z FALA 16:20 Z - - FALA 11:30 Z FAPG 13:33 Z - -" at bounding box center [326, 193] width 449 height 13
click at [322, 194] on div "-" at bounding box center [326, 196] width 19 height 5
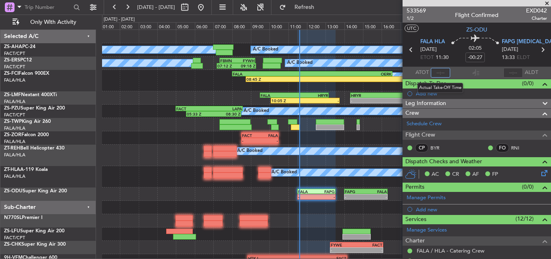
click at [437, 72] on input "text" at bounding box center [440, 73] width 19 height 10
type input "2"
type input "11:30"
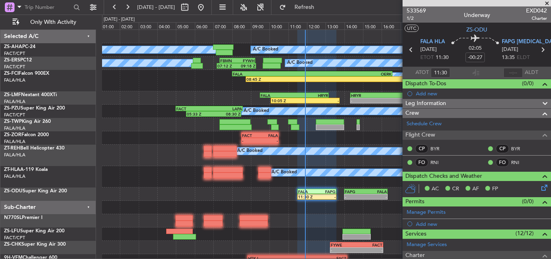
click at [546, 3] on span at bounding box center [547, 3] width 8 height 7
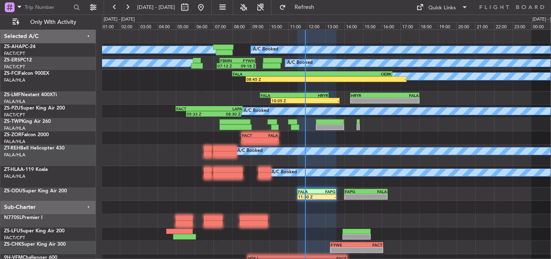
type input "0"
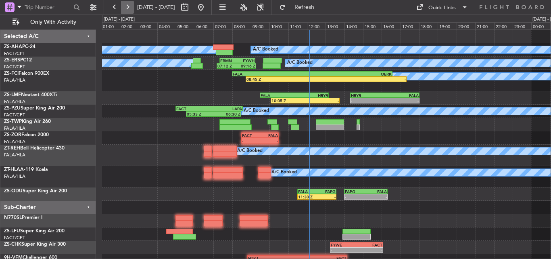
click at [124, 4] on button at bounding box center [127, 7] width 13 height 13
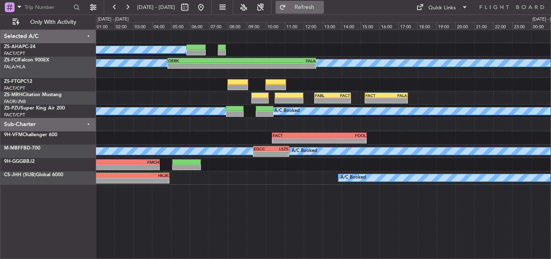
click at [312, 4] on button "Refresh" at bounding box center [300, 7] width 48 height 13
click at [318, 2] on button "Refresh" at bounding box center [300, 7] width 48 height 13
click at [126, 1] on button at bounding box center [127, 7] width 13 height 13
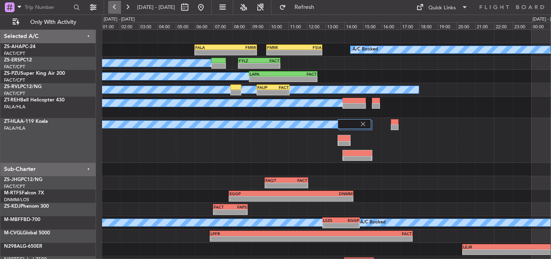
click at [113, 7] on button at bounding box center [114, 7] width 13 height 13
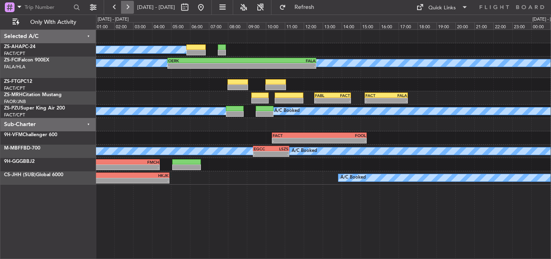
click at [128, 7] on button at bounding box center [127, 7] width 13 height 13
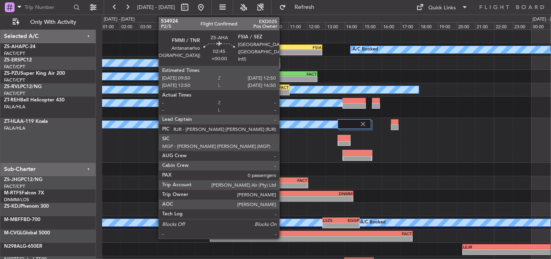
click at [283, 45] on div "FMMI" at bounding box center [280, 47] width 27 height 5
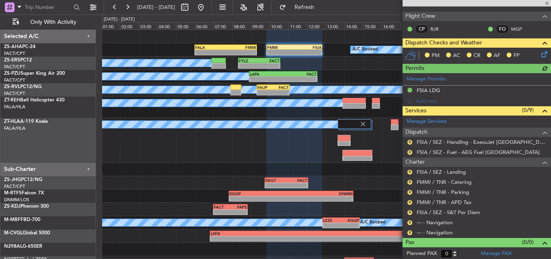
scroll to position [120, 0]
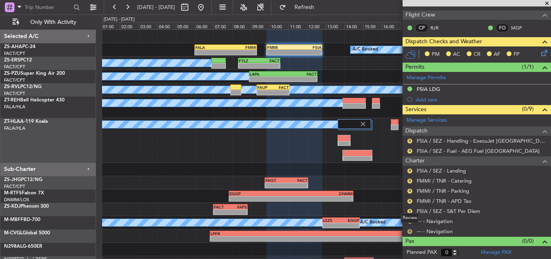
click at [410, 230] on button "R" at bounding box center [410, 231] width 5 height 5
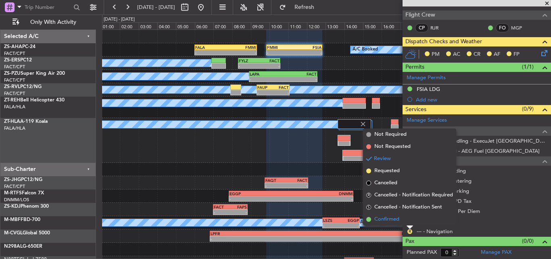
click at [400, 221] on span "Confirmed" at bounding box center [387, 219] width 25 height 8
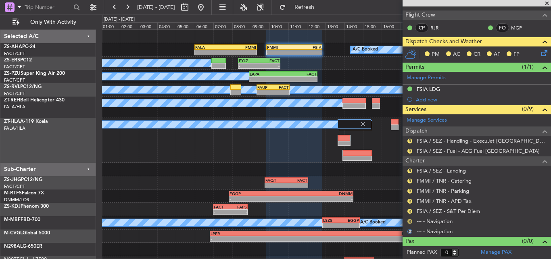
click at [410, 220] on button "R" at bounding box center [410, 221] width 5 height 5
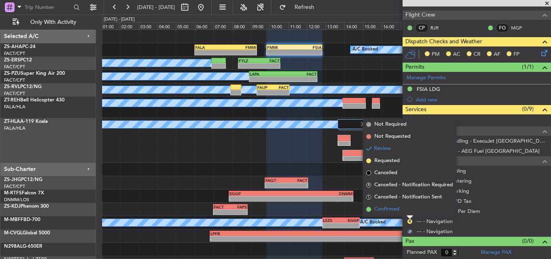
click at [407, 208] on li "Confirmed" at bounding box center [409, 209] width 93 height 12
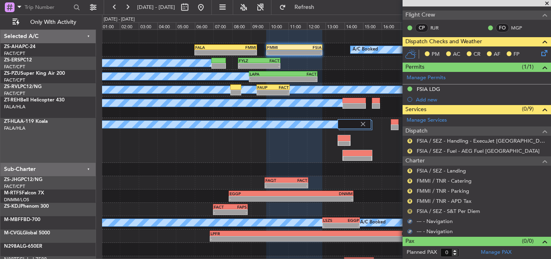
click at [409, 211] on button "R" at bounding box center [410, 211] width 5 height 5
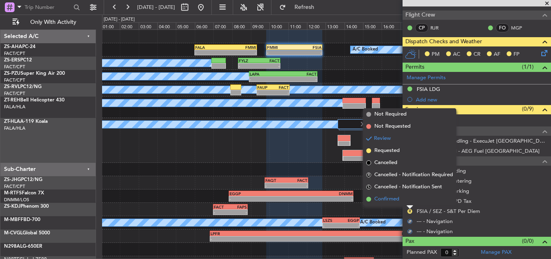
click at [409, 199] on li "Confirmed" at bounding box center [409, 199] width 93 height 12
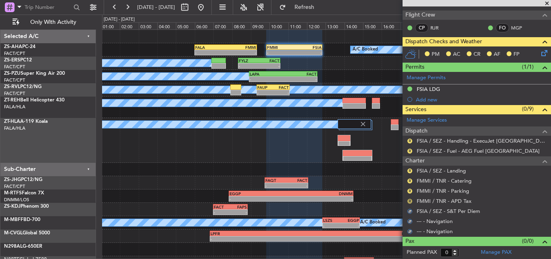
click at [410, 200] on button "R" at bounding box center [410, 201] width 5 height 5
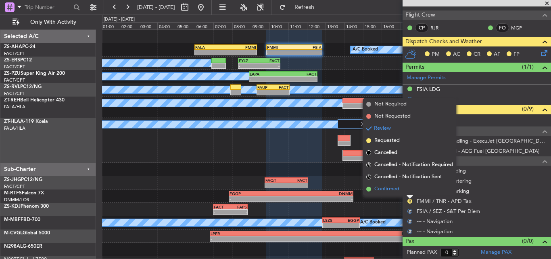
click at [408, 192] on li "Confirmed" at bounding box center [409, 189] width 93 height 12
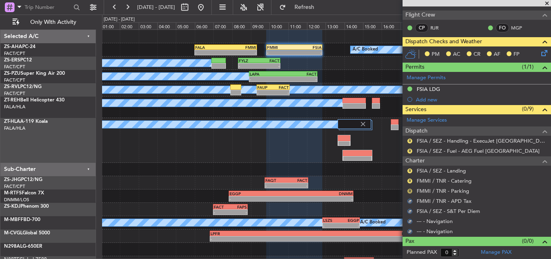
click at [408, 191] on button "R" at bounding box center [410, 190] width 5 height 5
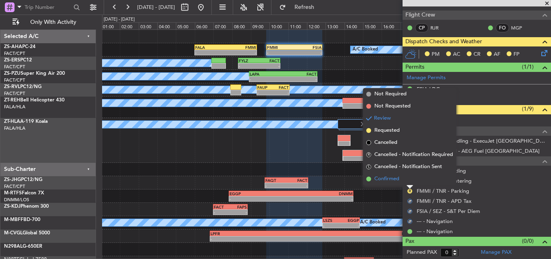
click at [409, 180] on li "Confirmed" at bounding box center [409, 179] width 93 height 12
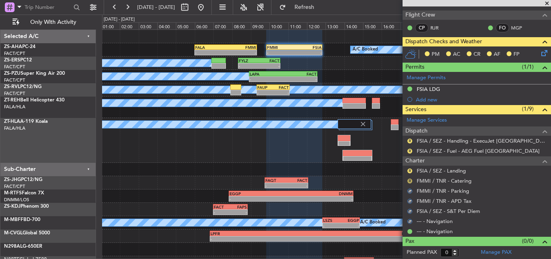
click at [408, 182] on button "R" at bounding box center [410, 180] width 5 height 5
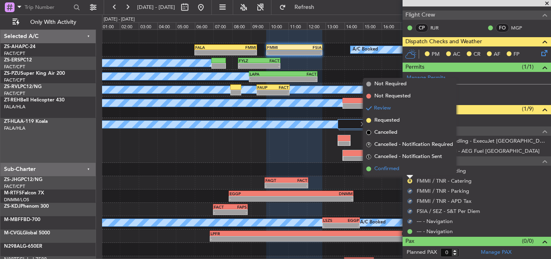
click at [409, 172] on li "Confirmed" at bounding box center [409, 169] width 93 height 12
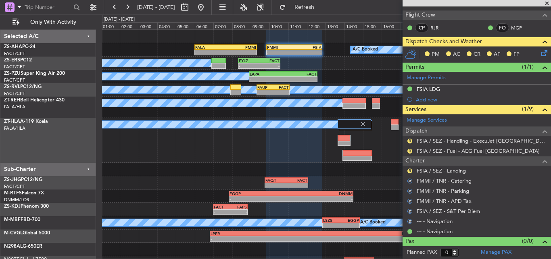
click at [409, 172] on button "R" at bounding box center [410, 170] width 5 height 5
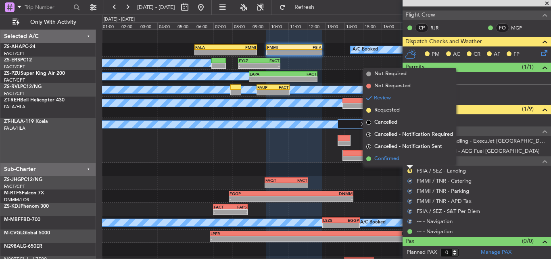
click at [408, 159] on li "Confirmed" at bounding box center [409, 159] width 93 height 12
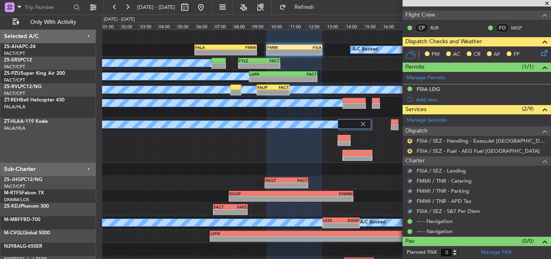
drag, startPoint x: 412, startPoint y: 151, endPoint x: 410, endPoint y: 147, distance: 4.3
click at [412, 151] on button "R" at bounding box center [410, 151] width 5 height 5
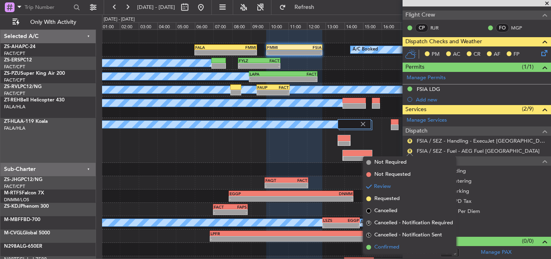
click at [402, 246] on li "Confirmed" at bounding box center [409, 247] width 93 height 12
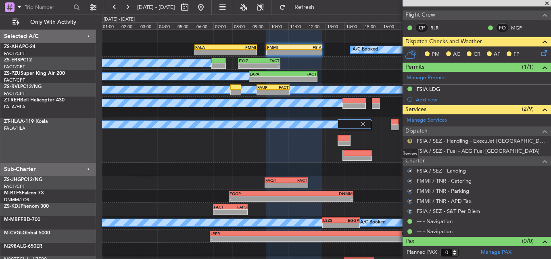
click at [411, 140] on button "R" at bounding box center [410, 140] width 5 height 5
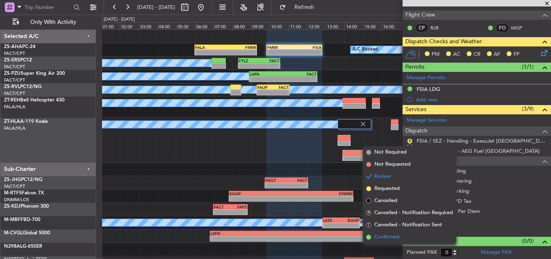
click at [397, 240] on span "Confirmed" at bounding box center [387, 237] width 25 height 8
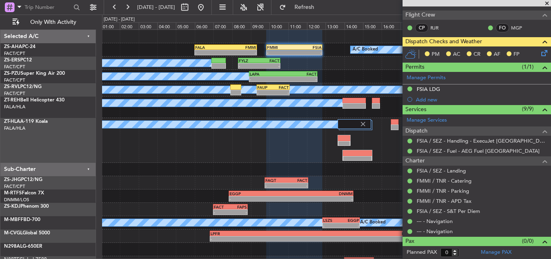
click at [540, 53] on icon at bounding box center [543, 51] width 6 height 6
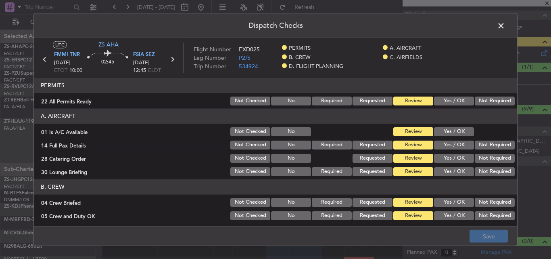
click at [490, 100] on button "Not Required" at bounding box center [495, 100] width 40 height 9
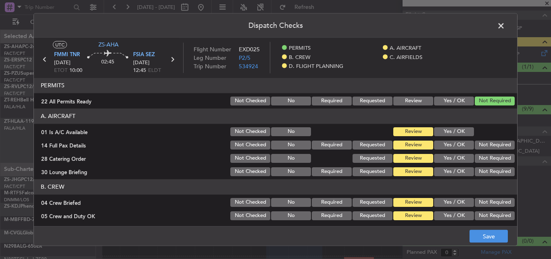
click at [452, 123] on header "A. AIRCRAFT" at bounding box center [276, 115] width 484 height 15
click at [452, 129] on button "Yes / OK" at bounding box center [454, 131] width 40 height 9
click at [486, 146] on button "Not Required" at bounding box center [495, 144] width 40 height 9
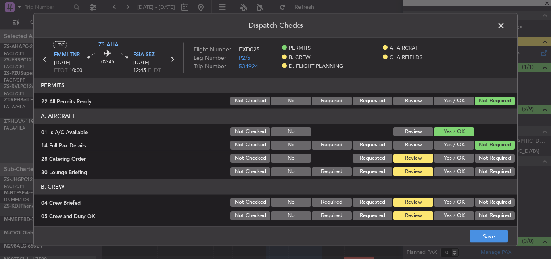
click at [482, 159] on button "Not Required" at bounding box center [495, 157] width 40 height 9
click at [478, 165] on section "A. AIRCRAFT 01 Is A/C Available Not Checked No Review Yes / OK 14 Full Pax Deta…" at bounding box center [276, 142] width 484 height 69
click at [479, 168] on button "Not Required" at bounding box center [495, 171] width 40 height 9
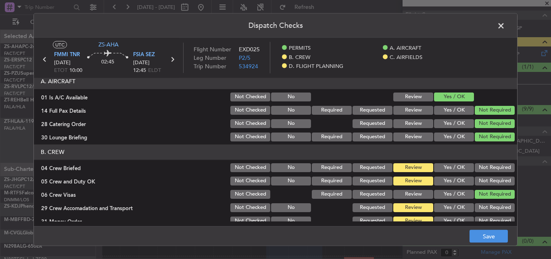
scroll to position [81, 0]
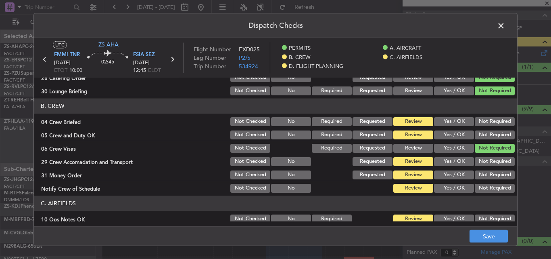
click at [478, 122] on button "Not Required" at bounding box center [495, 121] width 40 height 9
drag, startPoint x: 478, startPoint y: 132, endPoint x: 480, endPoint y: 138, distance: 6.3
click at [478, 133] on button "Not Required" at bounding box center [495, 134] width 40 height 9
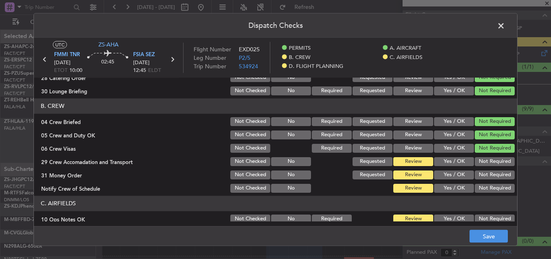
click at [480, 159] on button "Not Required" at bounding box center [495, 161] width 40 height 9
click at [478, 174] on button "Not Required" at bounding box center [495, 174] width 40 height 9
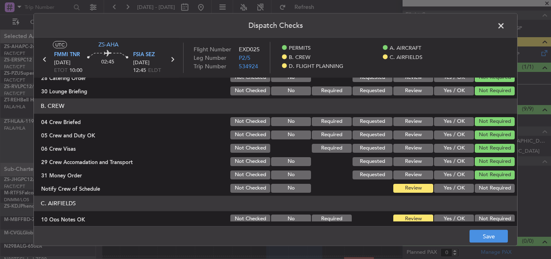
click at [477, 183] on div "Not Required" at bounding box center [494, 187] width 41 height 11
click at [476, 186] on button "Not Required" at bounding box center [495, 187] width 40 height 9
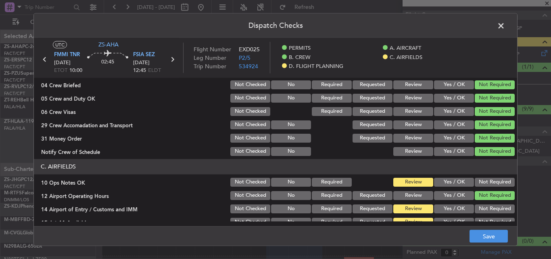
scroll to position [202, 0]
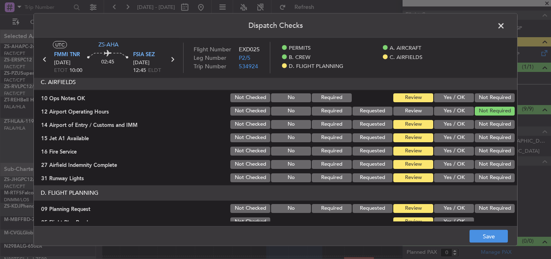
click at [480, 99] on button "Not Required" at bounding box center [495, 97] width 40 height 9
drag, startPoint x: 487, startPoint y: 125, endPoint x: 482, endPoint y: 129, distance: 6.1
click at [487, 126] on button "Not Required" at bounding box center [495, 123] width 40 height 9
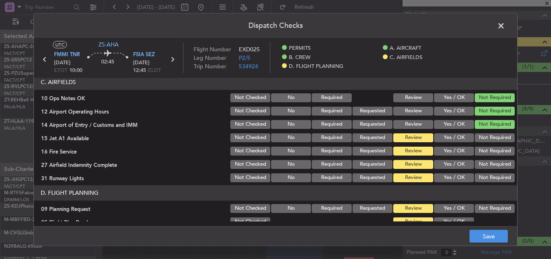
click at [482, 136] on button "Not Required" at bounding box center [495, 137] width 40 height 9
click at [483, 148] on button "Not Required" at bounding box center [495, 150] width 40 height 9
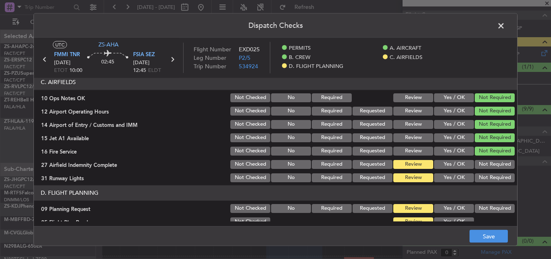
click at [479, 166] on button "Not Required" at bounding box center [495, 163] width 40 height 9
click at [479, 178] on button "Not Required" at bounding box center [495, 177] width 40 height 9
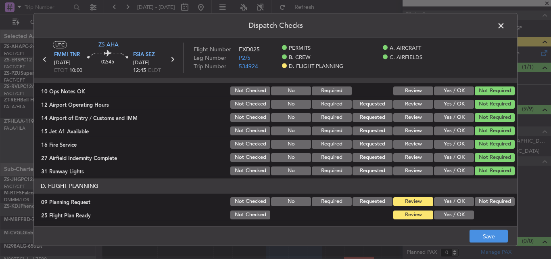
scroll to position [210, 0]
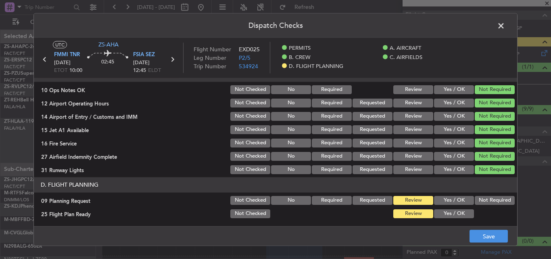
click at [454, 197] on button "Yes / OK" at bounding box center [454, 199] width 40 height 9
click at [446, 215] on button "Yes / OK" at bounding box center [454, 213] width 40 height 9
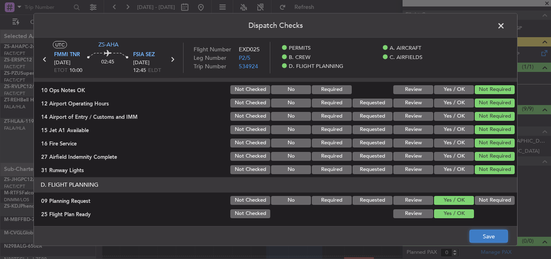
click at [484, 234] on button "Save" at bounding box center [489, 236] width 38 height 13
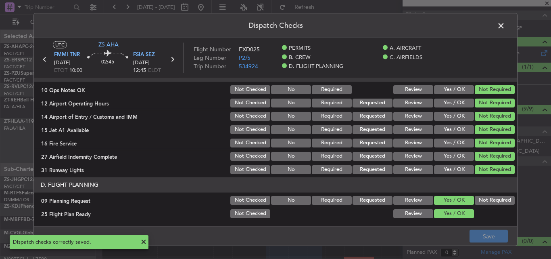
click at [505, 24] on span at bounding box center [505, 27] width 0 height 16
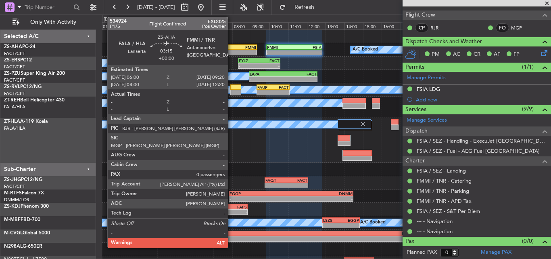
click at [232, 49] on div "FALA 06:00 Z FMMI 09:20 Z" at bounding box center [226, 47] width 63 height 6
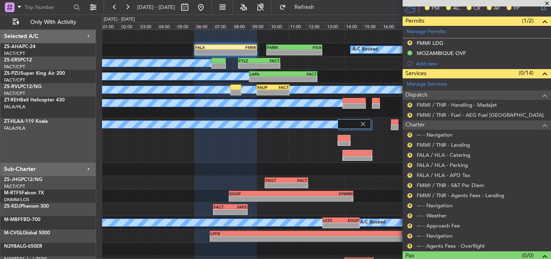
scroll to position [180, 0]
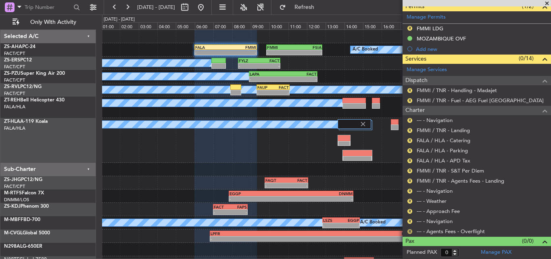
click at [408, 229] on button "R" at bounding box center [410, 231] width 5 height 5
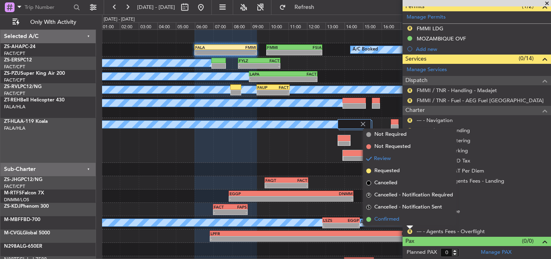
click at [389, 220] on span "Confirmed" at bounding box center [387, 219] width 25 height 8
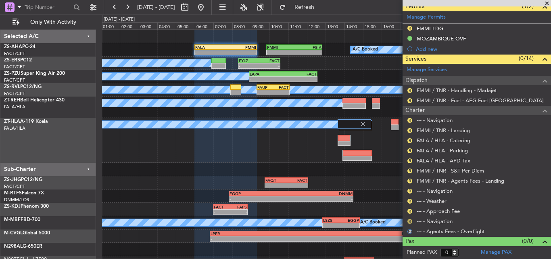
click at [411, 222] on button "R" at bounding box center [410, 221] width 5 height 5
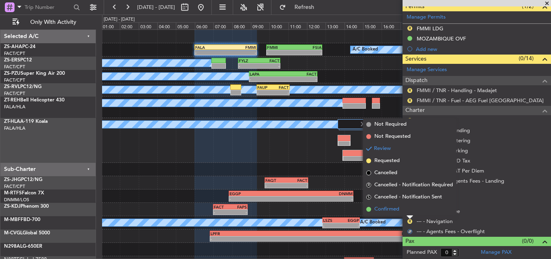
click at [399, 208] on span "Confirmed" at bounding box center [387, 209] width 25 height 8
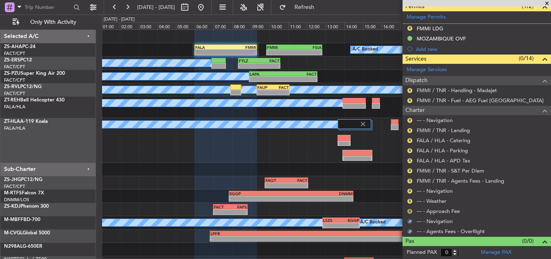
click at [410, 209] on button "R" at bounding box center [410, 211] width 5 height 5
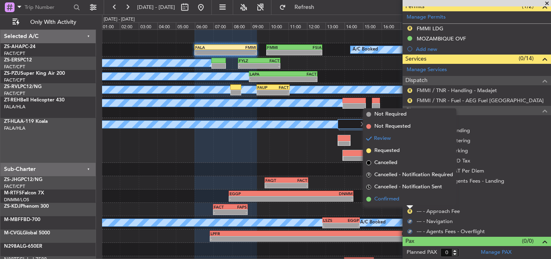
click at [406, 199] on li "Confirmed" at bounding box center [409, 199] width 93 height 12
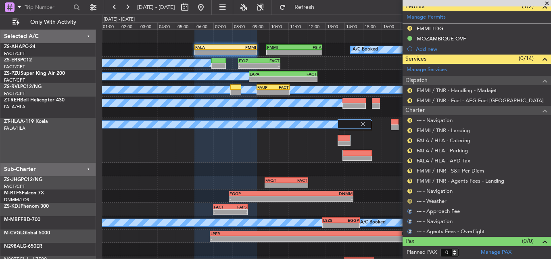
click at [410, 201] on button "R" at bounding box center [410, 201] width 5 height 5
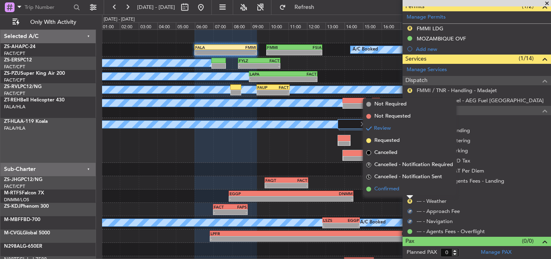
click at [408, 191] on li "Confirmed" at bounding box center [409, 189] width 93 height 12
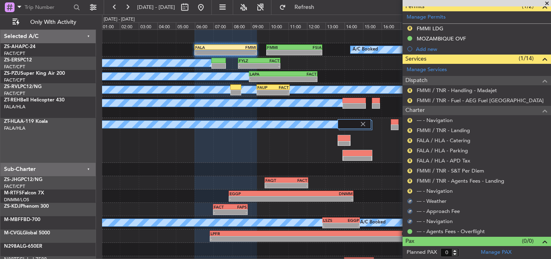
click at [408, 191] on button "R" at bounding box center [410, 190] width 5 height 5
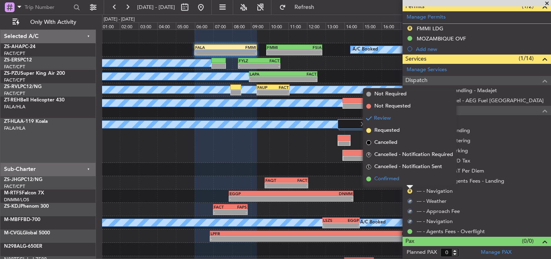
click at [408, 176] on li "Confirmed" at bounding box center [409, 179] width 93 height 12
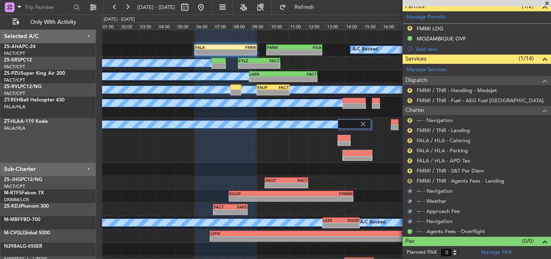
click at [409, 180] on button "R" at bounding box center [410, 180] width 5 height 5
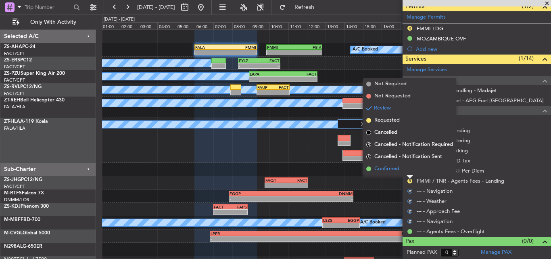
click at [406, 170] on li "Confirmed" at bounding box center [409, 169] width 93 height 12
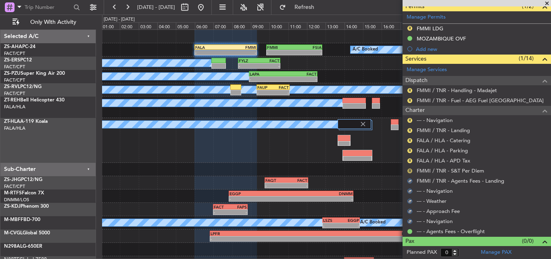
click at [408, 169] on button "R" at bounding box center [410, 170] width 5 height 5
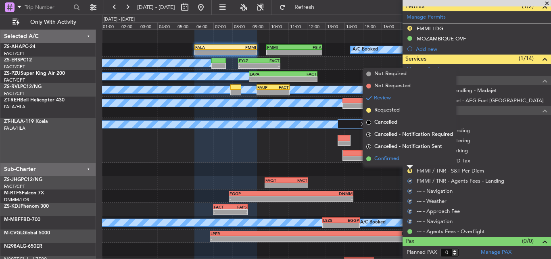
click at [405, 161] on li "Confirmed" at bounding box center [409, 159] width 93 height 12
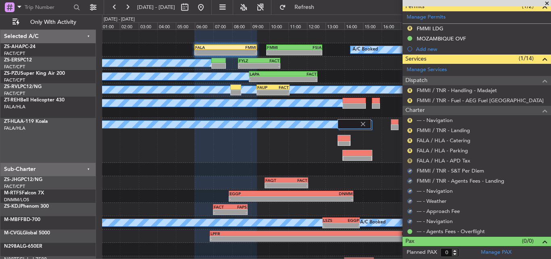
click at [410, 159] on button "R" at bounding box center [410, 160] width 5 height 5
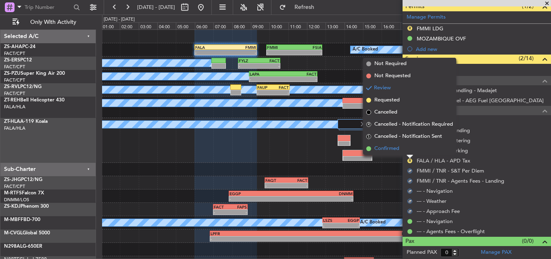
click at [406, 149] on li "Confirmed" at bounding box center [409, 148] width 93 height 12
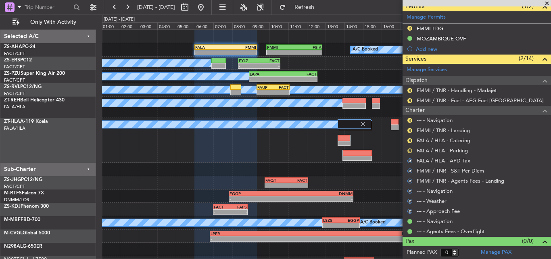
click at [410, 149] on button "R" at bounding box center [410, 150] width 5 height 5
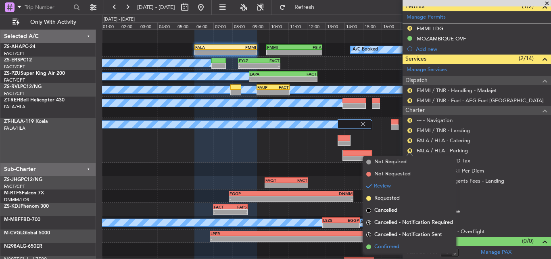
click at [408, 249] on li "Confirmed" at bounding box center [409, 247] width 93 height 12
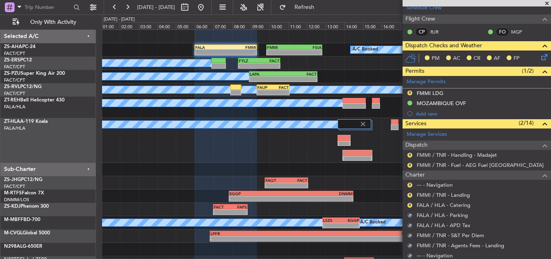
scroll to position [100, 0]
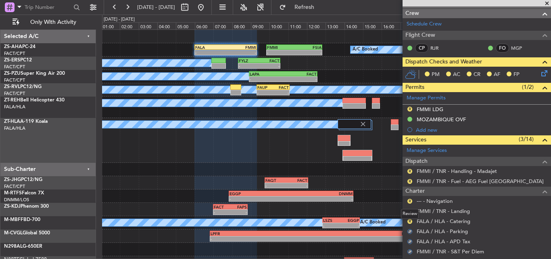
click at [409, 220] on mat-tooltip-component "Review" at bounding box center [410, 213] width 29 height 21
click at [408, 219] on button "R" at bounding box center [410, 221] width 5 height 5
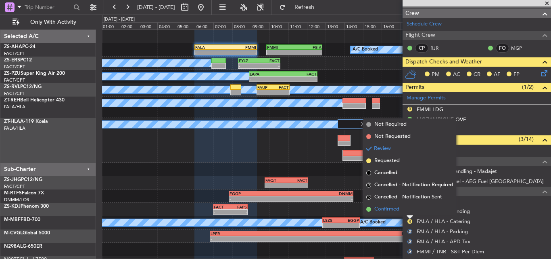
click at [401, 213] on li "Confirmed" at bounding box center [409, 209] width 93 height 12
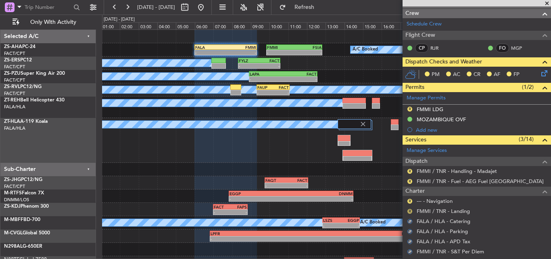
click at [410, 210] on button "R" at bounding box center [410, 211] width 5 height 5
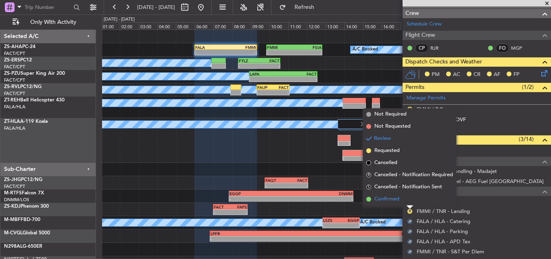
click at [405, 202] on li "Confirmed" at bounding box center [409, 199] width 93 height 12
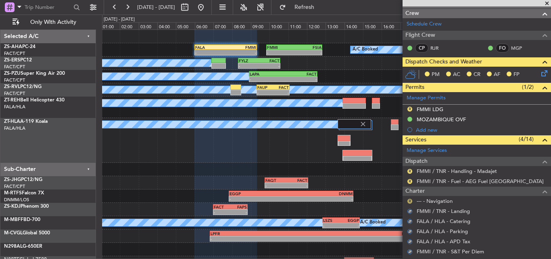
click at [410, 201] on button "R" at bounding box center [410, 201] width 5 height 5
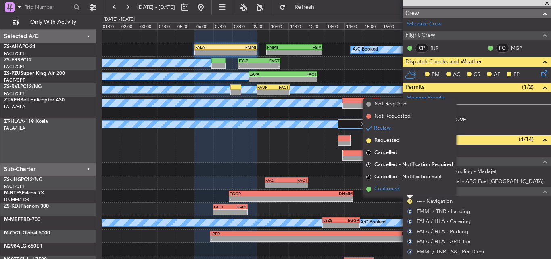
click at [408, 192] on li "Confirmed" at bounding box center [409, 189] width 93 height 12
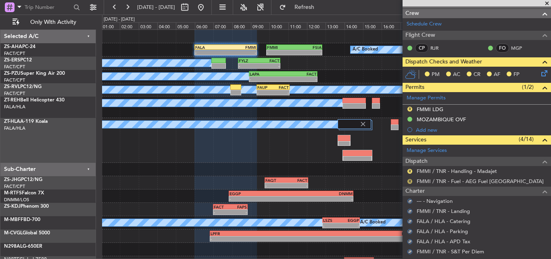
click at [411, 182] on button "R" at bounding box center [410, 181] width 5 height 5
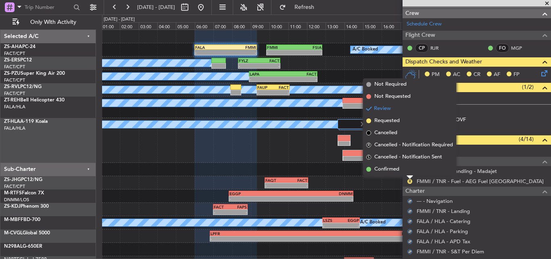
click at [403, 169] on li "Confirmed" at bounding box center [409, 169] width 93 height 12
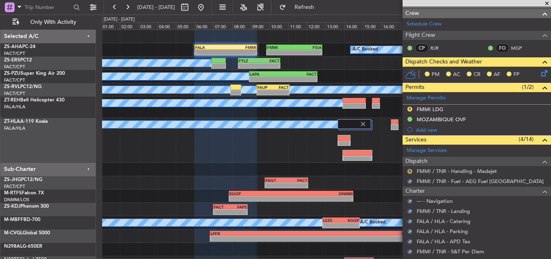
click at [410, 170] on button "R" at bounding box center [410, 171] width 5 height 5
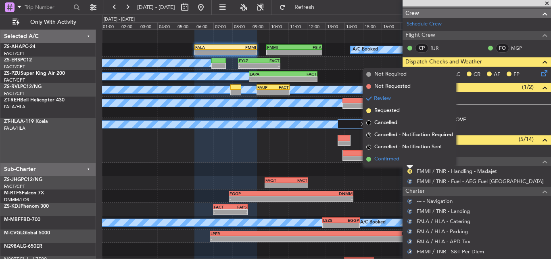
click at [405, 161] on li "Confirmed" at bounding box center [409, 159] width 93 height 12
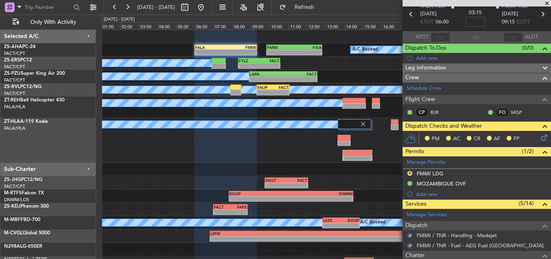
scroll to position [19, 0]
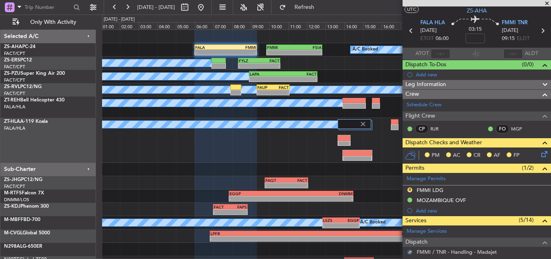
click at [540, 153] on icon at bounding box center [543, 152] width 6 height 6
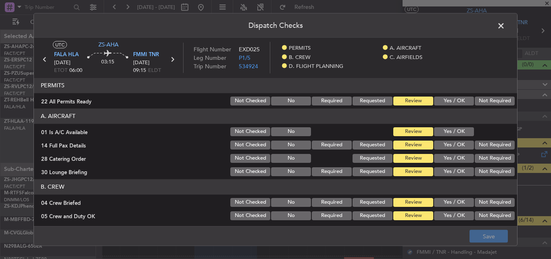
click at [478, 100] on button "Not Required" at bounding box center [495, 100] width 40 height 9
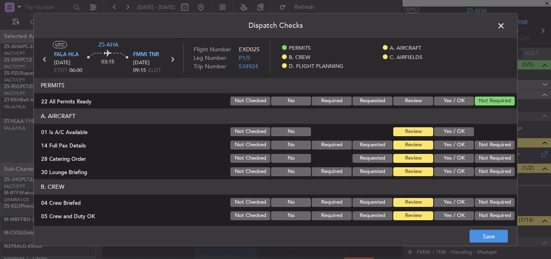
click at [398, 101] on button "Review" at bounding box center [414, 100] width 40 height 9
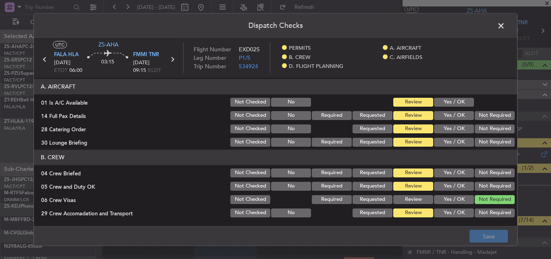
scroll to position [40, 0]
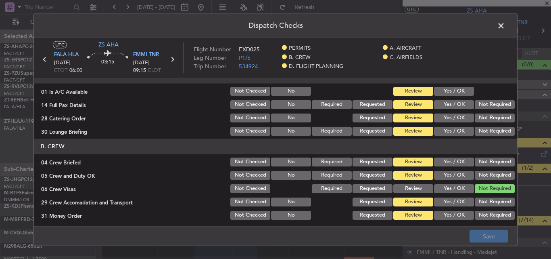
click at [444, 92] on button "Yes / OK" at bounding box center [454, 90] width 40 height 9
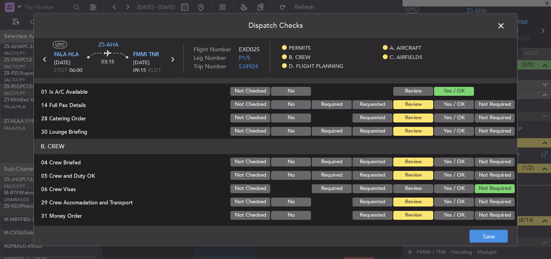
click at [444, 105] on button "Yes / OK" at bounding box center [454, 104] width 40 height 9
click at [444, 119] on button "Yes / OK" at bounding box center [454, 117] width 40 height 9
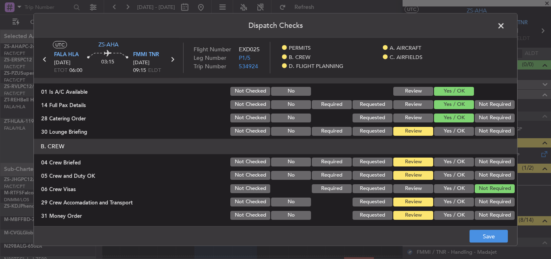
click at [450, 134] on button "Yes / OK" at bounding box center [454, 130] width 40 height 9
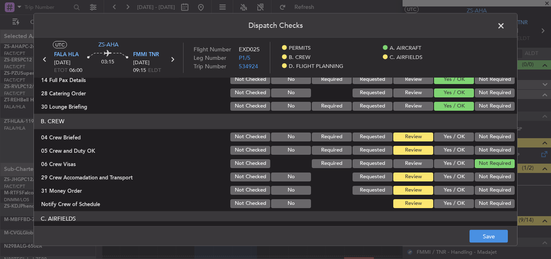
scroll to position [81, 0]
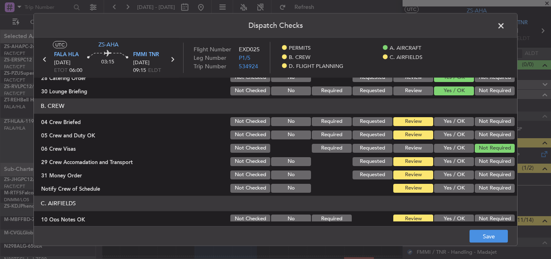
click at [453, 120] on button "Yes / OK" at bounding box center [454, 121] width 40 height 9
click at [453, 134] on button "Yes / OK" at bounding box center [454, 134] width 40 height 9
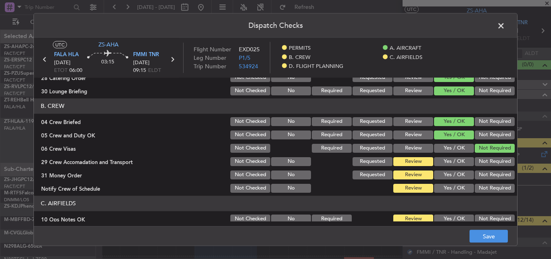
click at [446, 175] on button "Yes / OK" at bounding box center [454, 174] width 40 height 9
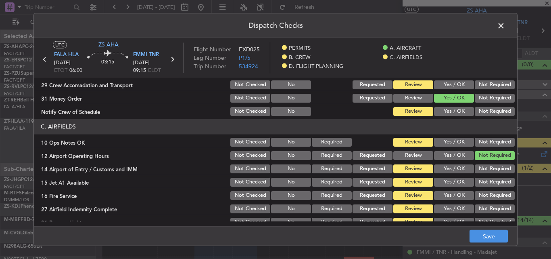
scroll to position [161, 0]
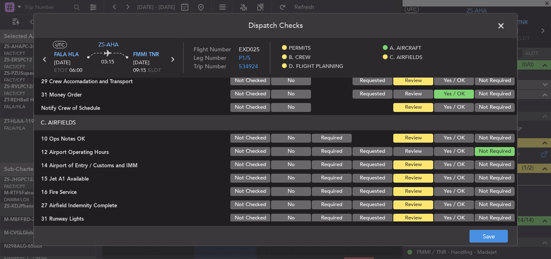
click at [445, 139] on button "Yes / OK" at bounding box center [454, 137] width 40 height 9
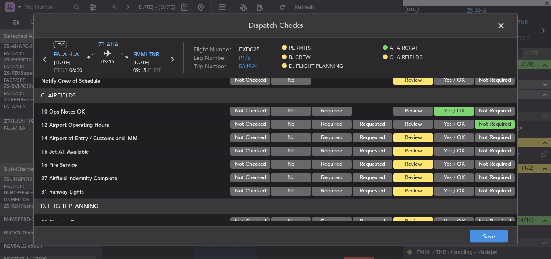
scroll to position [202, 0]
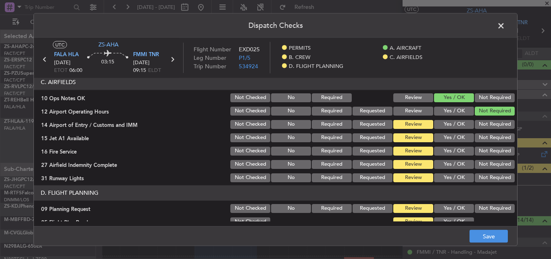
click at [443, 124] on button "Yes / OK" at bounding box center [454, 123] width 40 height 9
click at [446, 136] on button "Yes / OK" at bounding box center [454, 137] width 40 height 9
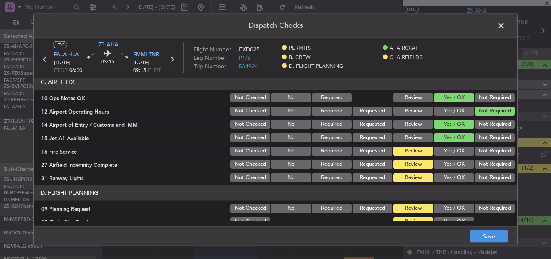
click at [447, 155] on div "Yes / OK" at bounding box center [453, 150] width 41 height 11
click at [446, 155] on button "Yes / OK" at bounding box center [454, 150] width 40 height 9
click at [447, 162] on button "Yes / OK" at bounding box center [454, 163] width 40 height 9
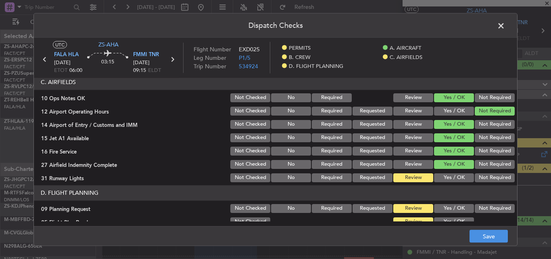
click at [450, 175] on button "Yes / OK" at bounding box center [454, 177] width 40 height 9
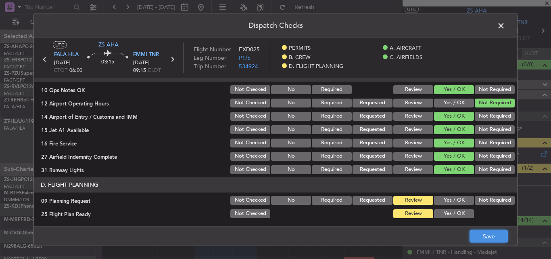
drag, startPoint x: 487, startPoint y: 236, endPoint x: 484, endPoint y: 229, distance: 7.2
click at [486, 236] on button "Save" at bounding box center [489, 236] width 38 height 13
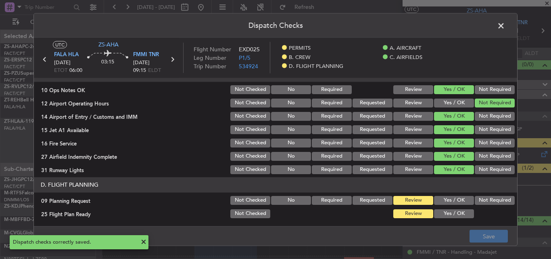
click at [505, 27] on span at bounding box center [505, 27] width 0 height 16
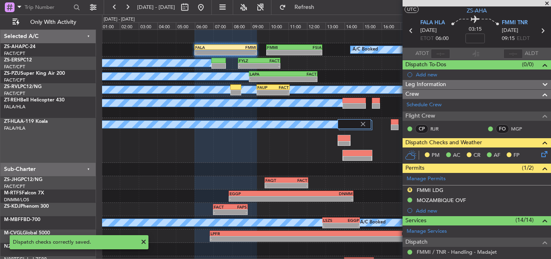
scroll to position [0, 0]
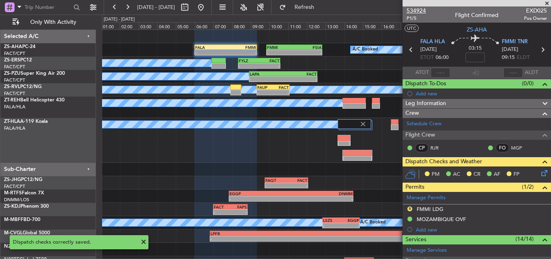
click at [417, 8] on span "534924" at bounding box center [416, 10] width 19 height 8
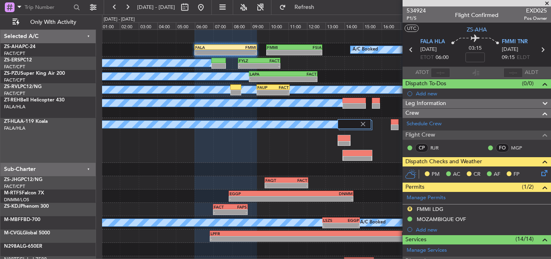
click at [551, 1] on span at bounding box center [547, 3] width 8 height 7
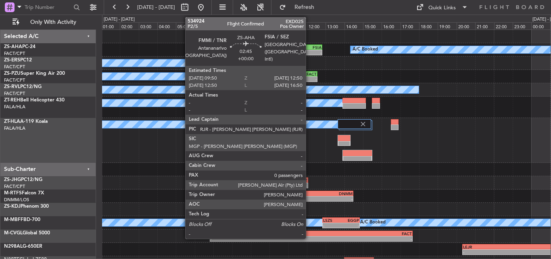
click at [310, 49] on div "FMMI 09:50 Z FSIA 12:50 Z" at bounding box center [294, 47] width 57 height 6
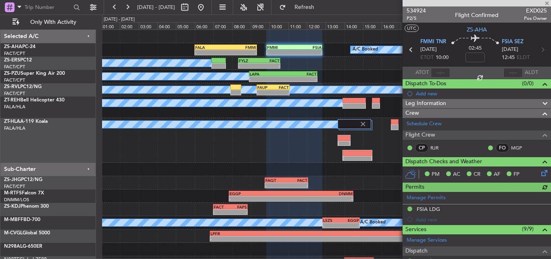
click at [542, 172] on icon at bounding box center [543, 171] width 6 height 6
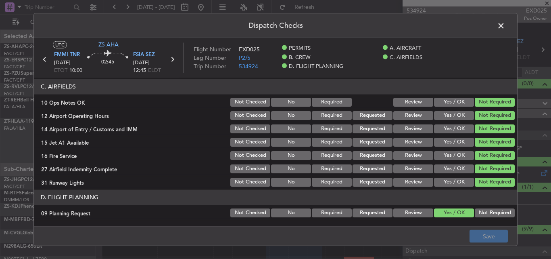
scroll to position [210, 0]
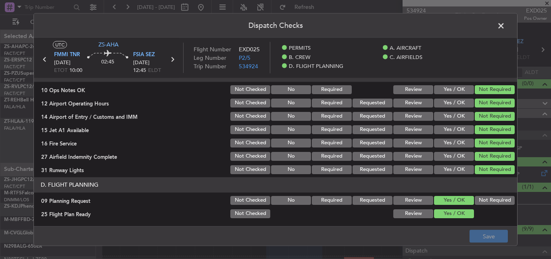
click at [417, 200] on button "Review" at bounding box center [414, 199] width 40 height 9
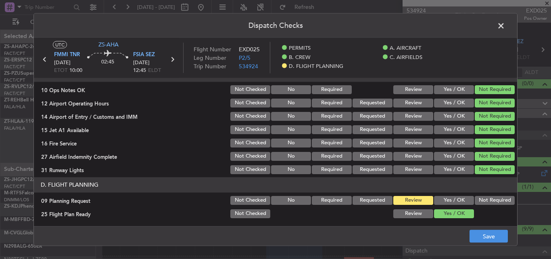
click at [416, 210] on button "Review" at bounding box center [414, 213] width 40 height 9
click at [490, 237] on button "Save" at bounding box center [489, 236] width 38 height 13
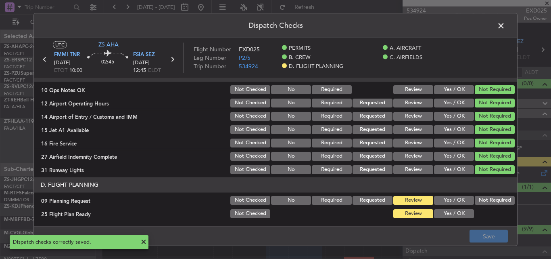
click at [505, 25] on span at bounding box center [505, 27] width 0 height 16
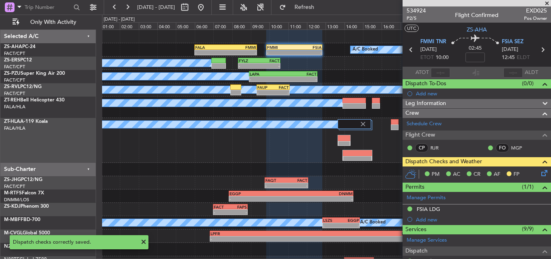
click at [548, 3] on span at bounding box center [547, 3] width 8 height 7
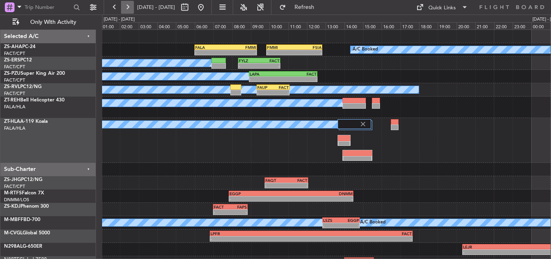
click at [128, 8] on button at bounding box center [127, 7] width 13 height 13
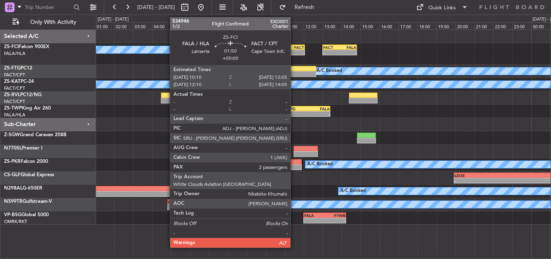
click at [294, 49] on div "FALA 10:10 Z FACT 12:05 Z" at bounding box center [287, 47] width 37 height 6
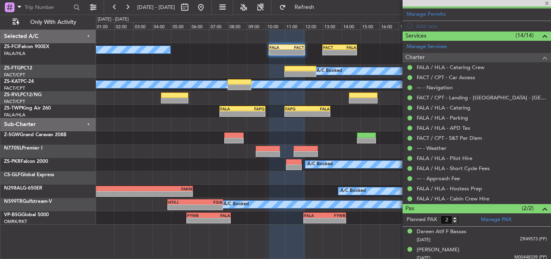
scroll to position [214, 0]
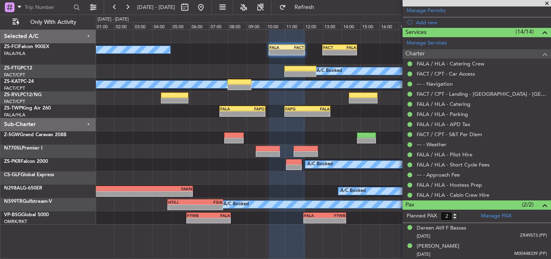
click at [551, 3] on span at bounding box center [547, 3] width 8 height 7
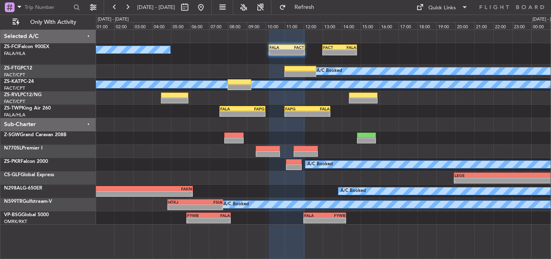
type input "0"
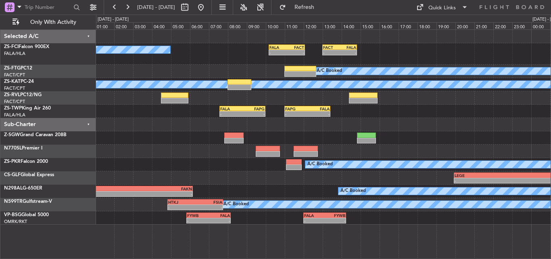
scroll to position [0, 0]
click at [132, 4] on button at bounding box center [127, 7] width 13 height 13
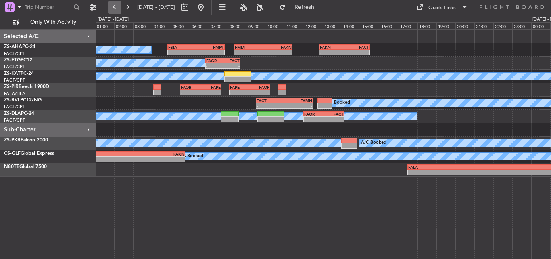
click at [113, 8] on button at bounding box center [114, 7] width 13 height 13
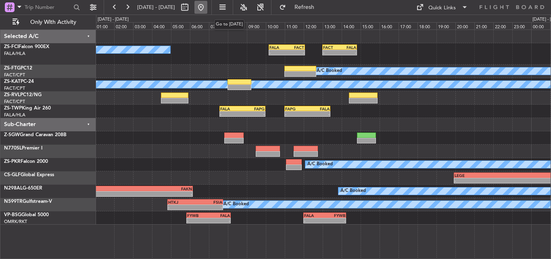
click at [207, 4] on button at bounding box center [201, 7] width 13 height 13
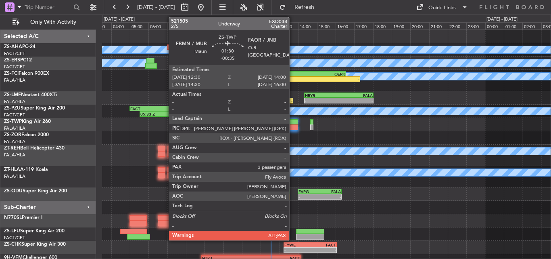
click at [293, 126] on div at bounding box center [284, 127] width 28 height 6
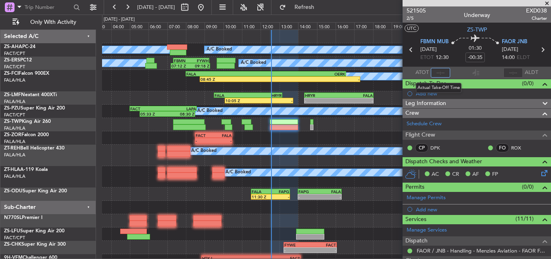
click at [439, 72] on input "text" at bounding box center [440, 73] width 19 height 10
type input "12:33"
click at [546, 2] on span at bounding box center [547, 3] width 8 height 7
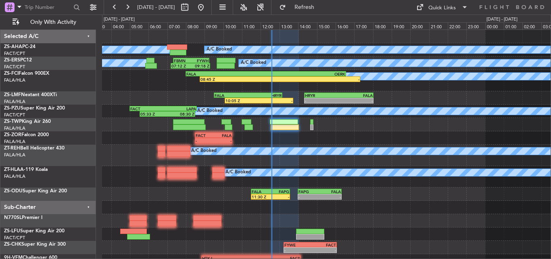
type input "0"
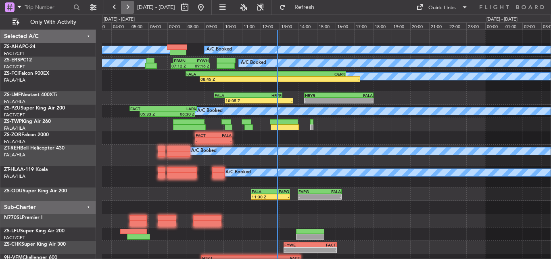
click at [128, 6] on button at bounding box center [127, 7] width 13 height 13
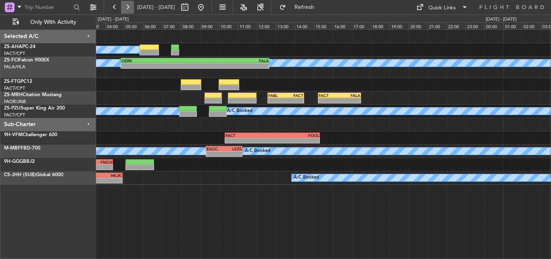
click at [129, 4] on button at bounding box center [127, 7] width 13 height 13
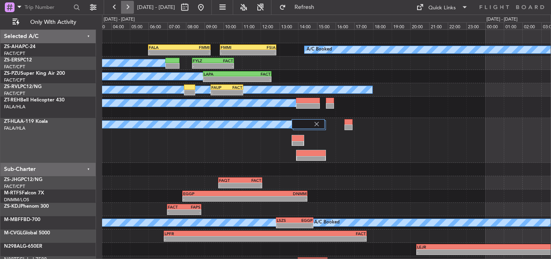
click at [126, 7] on button at bounding box center [127, 7] width 13 height 13
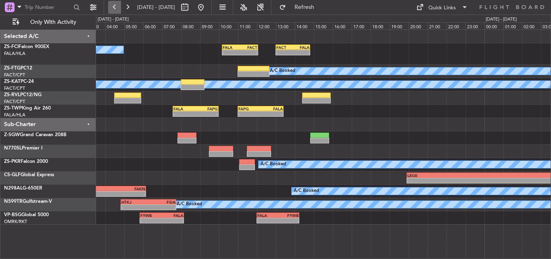
click at [111, 10] on button at bounding box center [114, 7] width 13 height 13
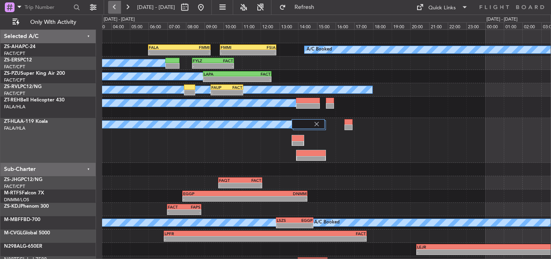
click at [113, 8] on button at bounding box center [114, 7] width 13 height 13
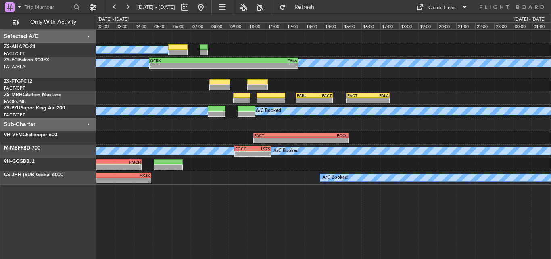
click at [180, 135] on div "A/C Booked - - FALA 06:00 Z FMMI 09:20 Z A/C Booked - - OERK 04:50 Z FALA 12:40…" at bounding box center [323, 107] width 455 height 155
click at [132, 11] on button at bounding box center [127, 7] width 13 height 13
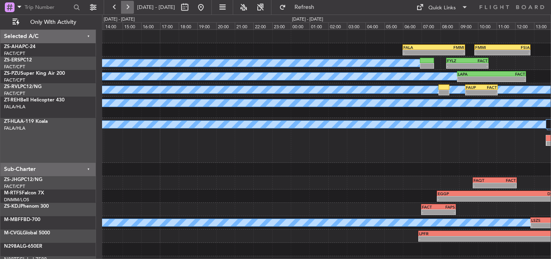
click at [132, 11] on button at bounding box center [127, 7] width 13 height 13
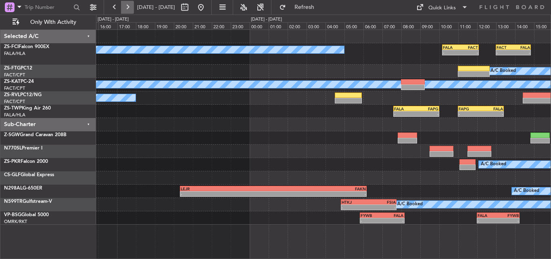
click at [132, 11] on button at bounding box center [127, 7] width 13 height 13
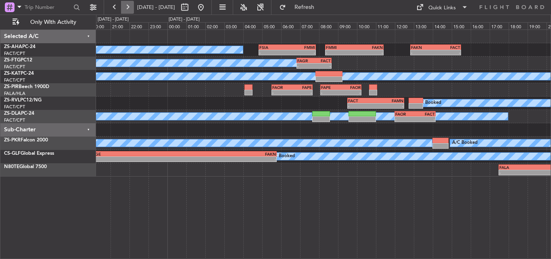
click at [132, 11] on button at bounding box center [127, 7] width 13 height 13
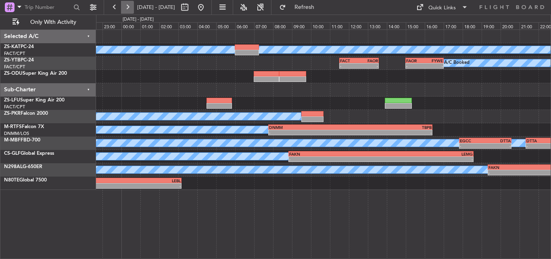
click at [132, 11] on button at bounding box center [127, 7] width 13 height 13
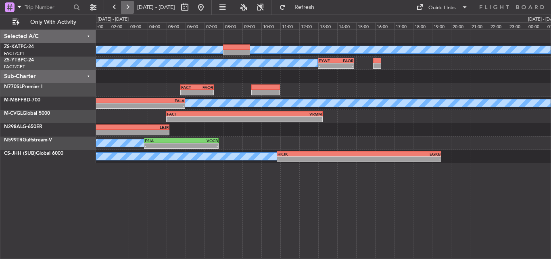
click at [132, 11] on button at bounding box center [127, 7] width 13 height 13
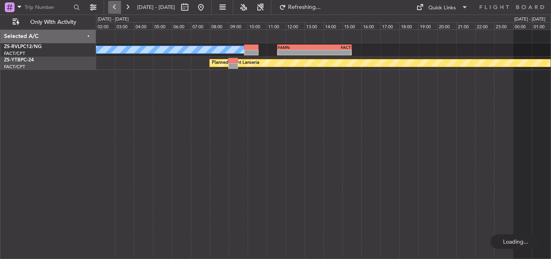
click at [113, 6] on button at bounding box center [114, 7] width 13 height 13
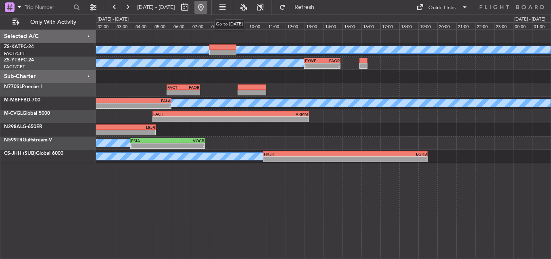
click at [207, 6] on button at bounding box center [201, 7] width 13 height 13
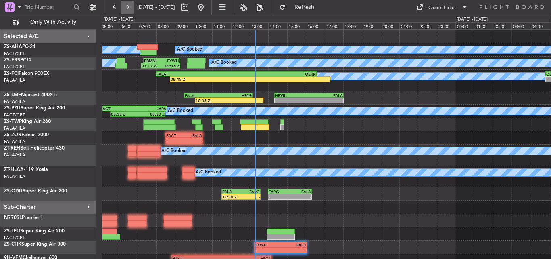
click at [128, 11] on button at bounding box center [127, 7] width 13 height 13
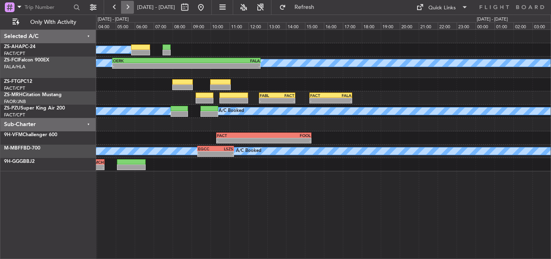
click at [129, 12] on button at bounding box center [127, 7] width 13 height 13
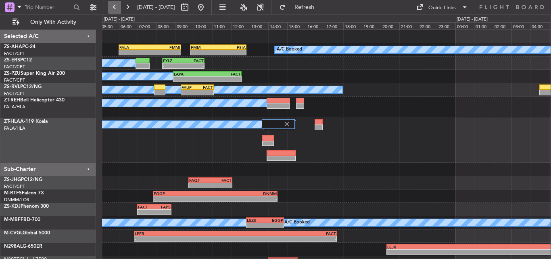
click at [117, 7] on button at bounding box center [114, 7] width 13 height 13
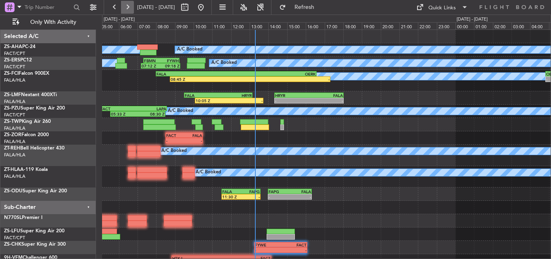
click at [129, 9] on button at bounding box center [127, 7] width 13 height 13
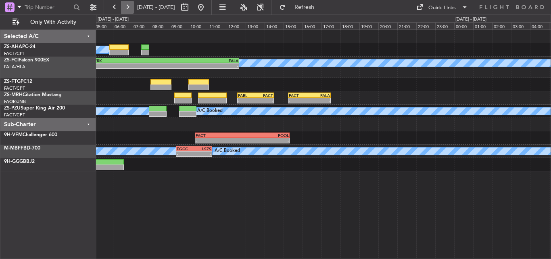
click at [129, 8] on button at bounding box center [127, 7] width 13 height 13
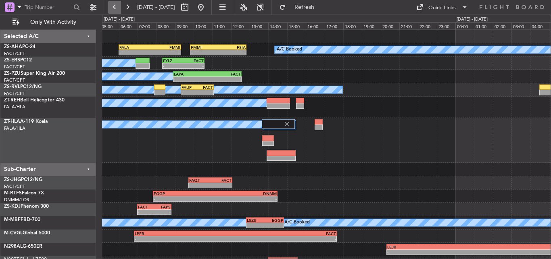
click at [114, 8] on button at bounding box center [114, 7] width 13 height 13
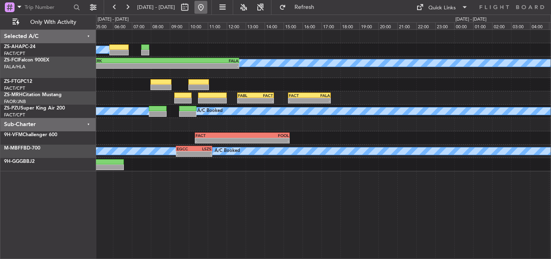
click at [207, 4] on button at bounding box center [201, 7] width 13 height 13
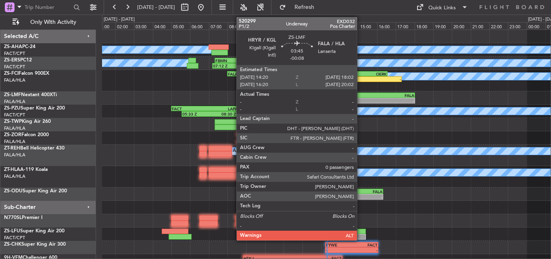
click at [361, 98] on div "-" at bounding box center [364, 100] width 34 height 5
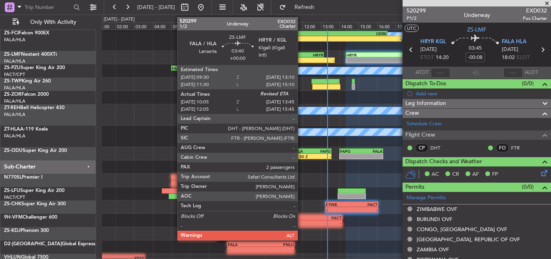
click at [302, 54] on div "HRYR" at bounding box center [307, 54] width 34 height 5
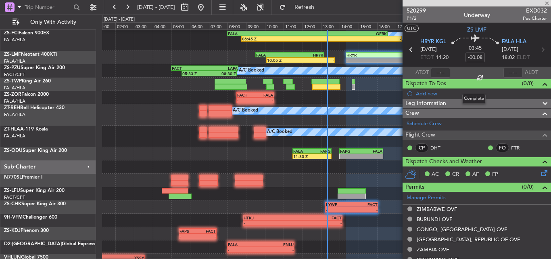
type input "10:05"
type input "2"
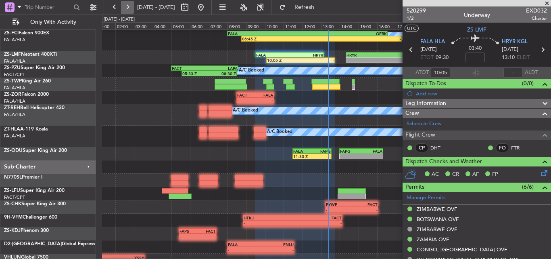
click at [128, 2] on button at bounding box center [127, 7] width 13 height 13
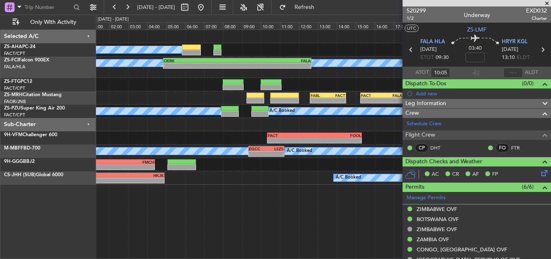
drag, startPoint x: 548, startPoint y: 2, endPoint x: 529, endPoint y: 13, distance: 21.9
click at [548, 2] on span at bounding box center [547, 3] width 8 height 7
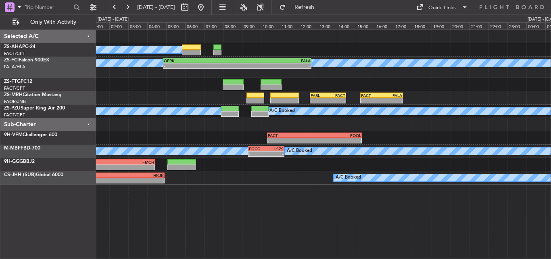
type input "0"
click at [116, 10] on button at bounding box center [114, 7] width 13 height 13
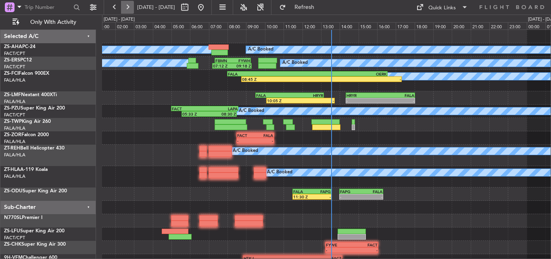
click at [125, 7] on button at bounding box center [127, 7] width 13 height 13
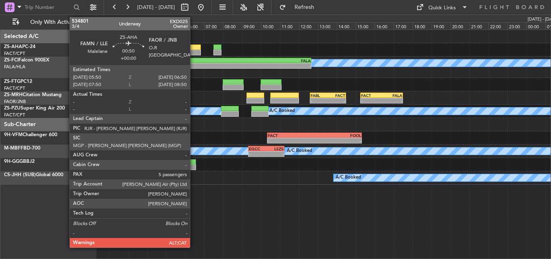
click at [194, 50] on div at bounding box center [191, 53] width 19 height 6
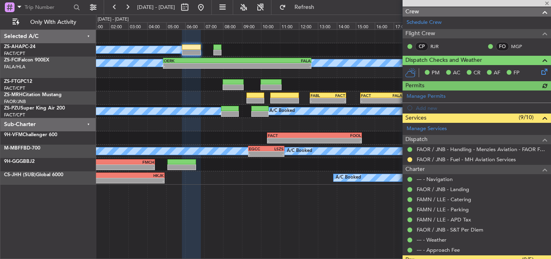
scroll to position [121, 0]
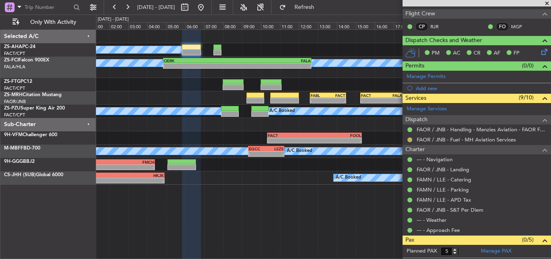
click at [410, 140] on button at bounding box center [410, 139] width 5 height 5
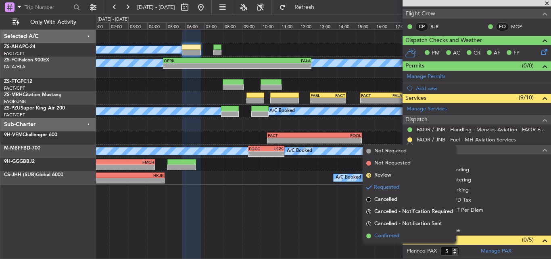
click at [396, 240] on li "Confirmed" at bounding box center [409, 236] width 93 height 12
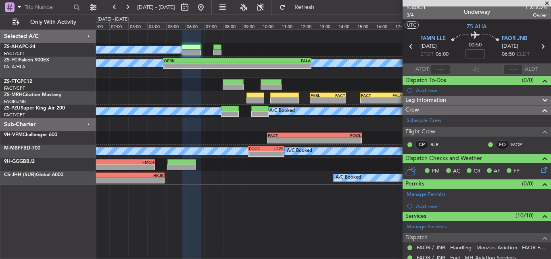
scroll to position [3, 0]
click at [548, 4] on span at bounding box center [547, 3] width 8 height 7
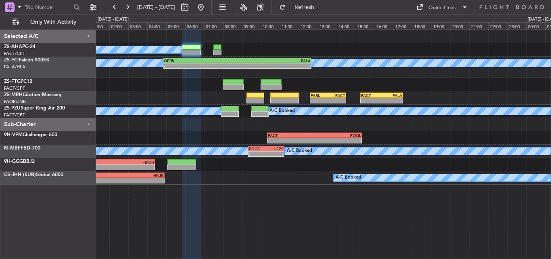
type input "0"
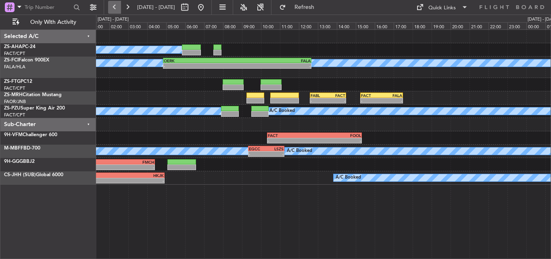
click at [112, 10] on button at bounding box center [114, 7] width 13 height 13
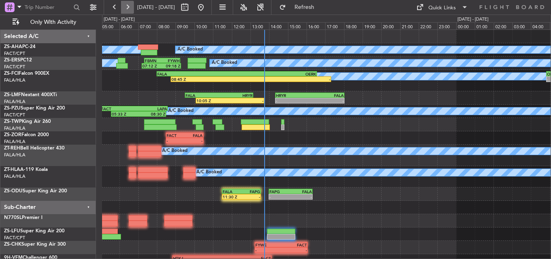
click at [125, 7] on button at bounding box center [127, 7] width 13 height 13
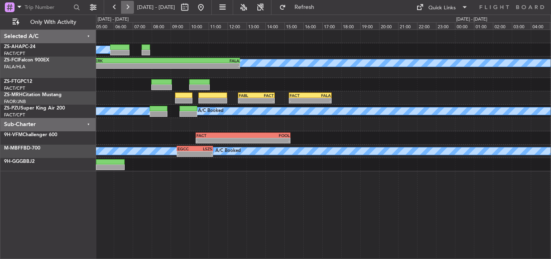
click at [125, 9] on button at bounding box center [127, 7] width 13 height 13
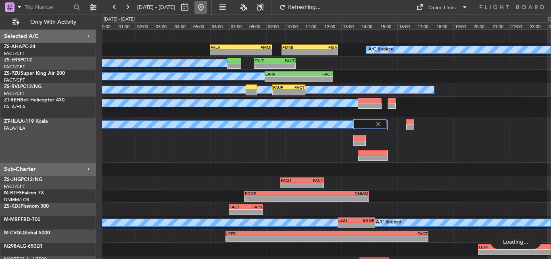
click at [207, 5] on button at bounding box center [201, 7] width 13 height 13
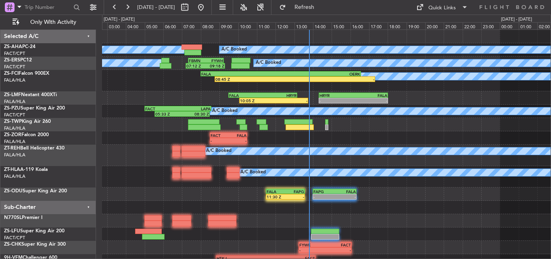
click at [366, 140] on div "- - FACT 08:30 Z FALA 10:30 Z" at bounding box center [326, 137] width 449 height 13
click at [130, 6] on button at bounding box center [127, 7] width 13 height 13
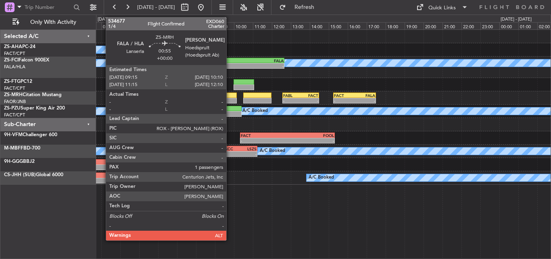
click at [230, 93] on div at bounding box center [229, 95] width 18 height 6
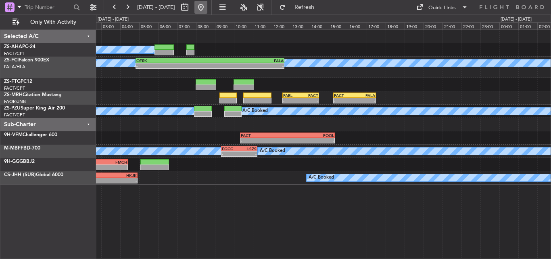
click at [207, 7] on button at bounding box center [201, 7] width 13 height 13
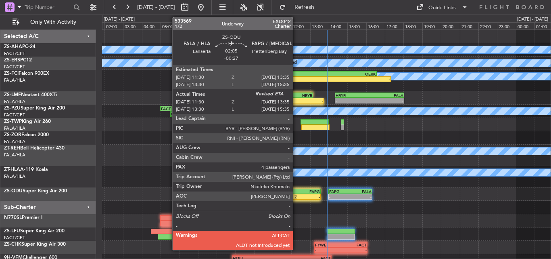
click at [297, 196] on div "11:30 Z" at bounding box center [292, 196] width 19 height 5
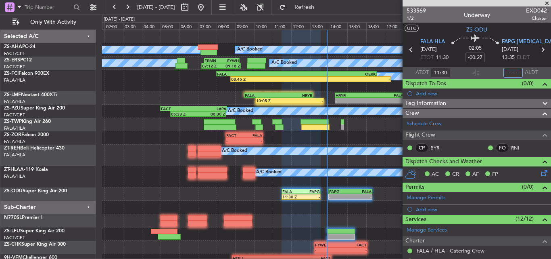
click at [513, 70] on input "text" at bounding box center [513, 73] width 19 height 10
type input "13:40"
type input "13:30"
type input "15:40"
type input "11:30"
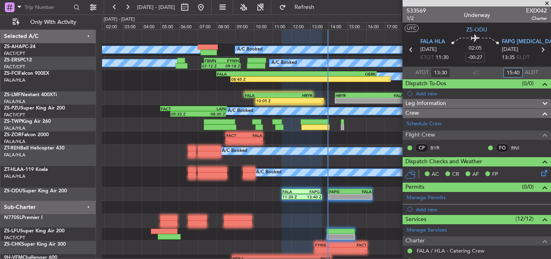
type input "13:40"
click at [548, 2] on span at bounding box center [547, 3] width 8 height 7
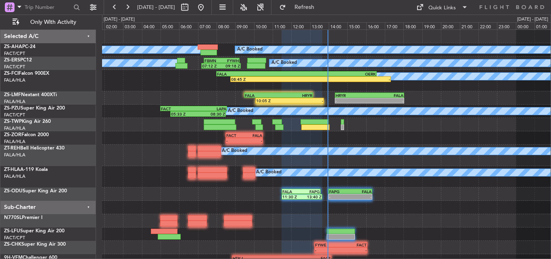
type input "0"
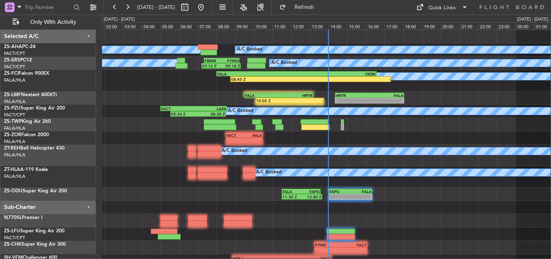
click at [367, 130] on div at bounding box center [326, 124] width 449 height 13
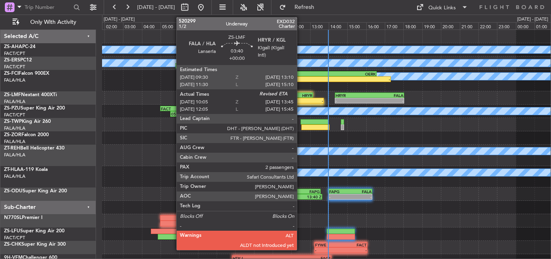
click at [301, 99] on div "-" at bounding box center [307, 100] width 34 height 5
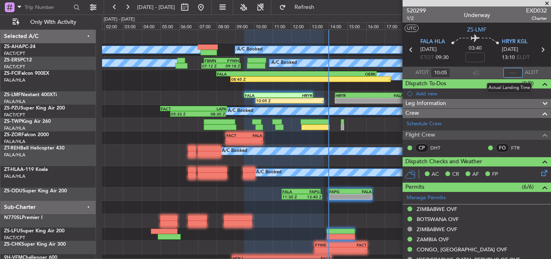
click at [508, 72] on input "text" at bounding box center [513, 73] width 19 height 10
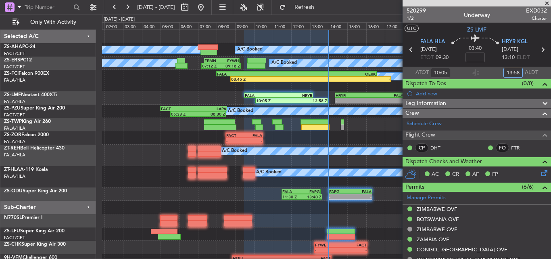
type input "13:58"
click at [547, 3] on span at bounding box center [547, 3] width 8 height 7
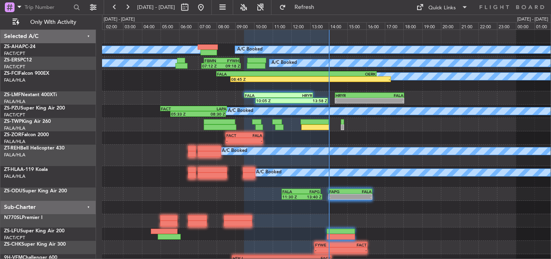
type input "0"
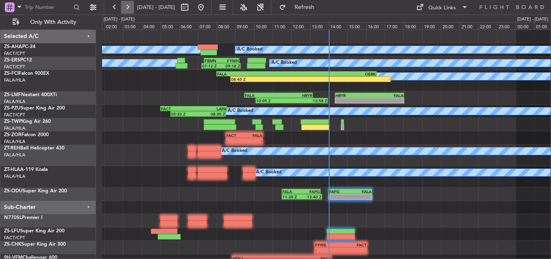
click at [122, 6] on button at bounding box center [127, 7] width 13 height 13
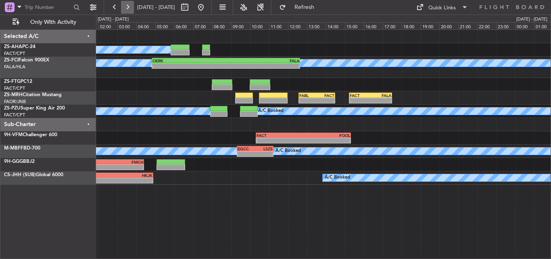
click at [132, 9] on button at bounding box center [127, 7] width 13 height 13
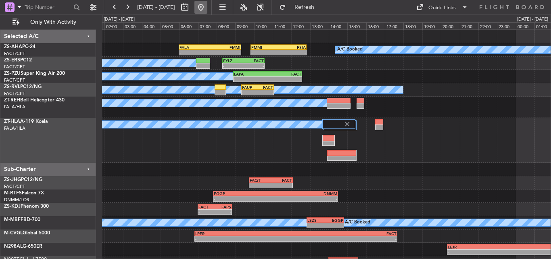
click at [207, 6] on button at bounding box center [201, 7] width 13 height 13
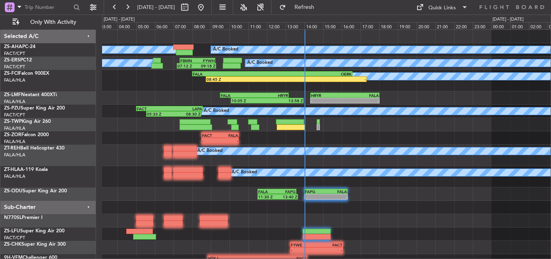
click at [354, 135] on div "A/C Booked A/C Booked A/C Booked FBMN 07:20 Z FYWH 09:15 Z 07:12 Z 09:18 Z A/C …" at bounding box center [326, 182] width 449 height 304
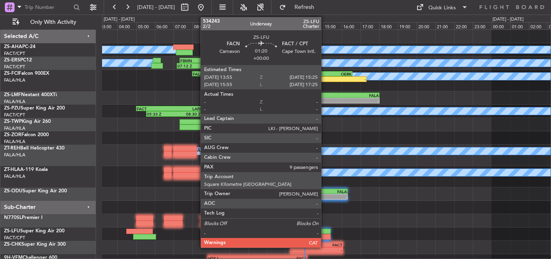
click at [325, 232] on div at bounding box center [317, 231] width 28 height 6
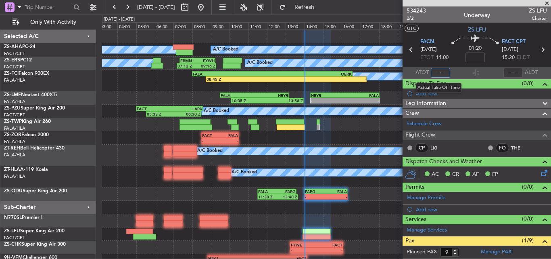
click at [445, 70] on input "text" at bounding box center [440, 73] width 19 height 10
type input "13:51"
click at [546, 0] on span at bounding box center [547, 3] width 8 height 7
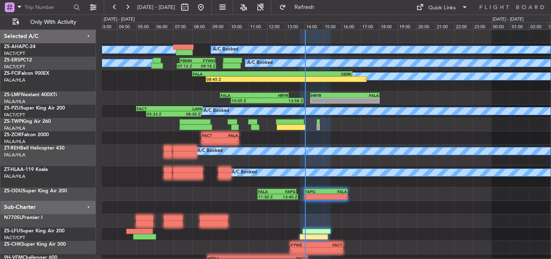
type input "0"
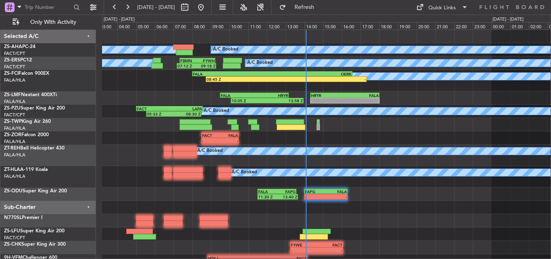
click at [350, 195] on div "11:30 Z 13:40 Z FALA 11:30 Z FAPG 13:35 Z - - FAPG 14:00 Z FALA 16:20 Z" at bounding box center [326, 193] width 449 height 13
click at [126, 6] on button at bounding box center [127, 7] width 13 height 13
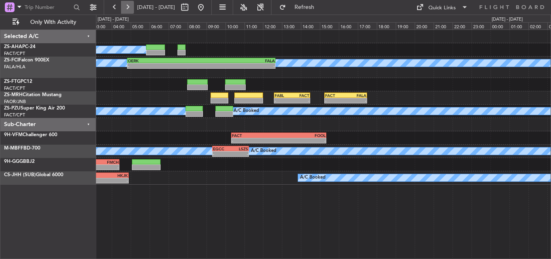
click at [129, 5] on button at bounding box center [127, 7] width 13 height 13
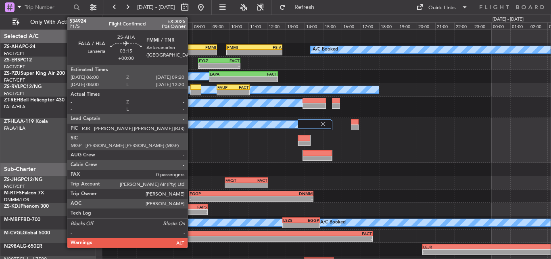
click at [191, 51] on div "-" at bounding box center [201, 52] width 31 height 5
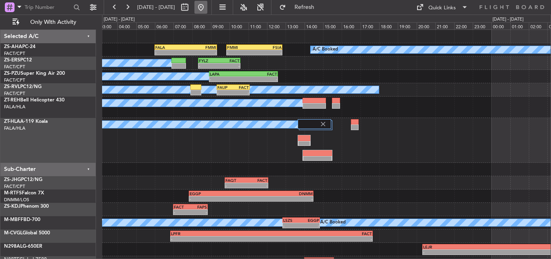
click at [207, 7] on button at bounding box center [201, 7] width 13 height 13
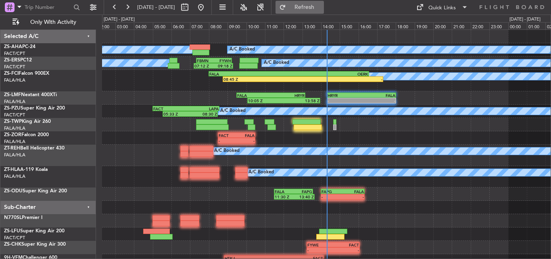
click at [311, 2] on button "Refresh" at bounding box center [300, 7] width 48 height 13
click at [126, 5] on button at bounding box center [127, 7] width 13 height 13
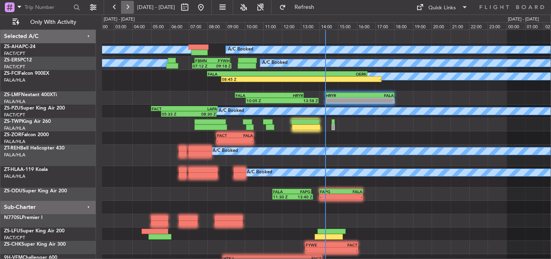
click at [126, 5] on button at bounding box center [127, 7] width 13 height 13
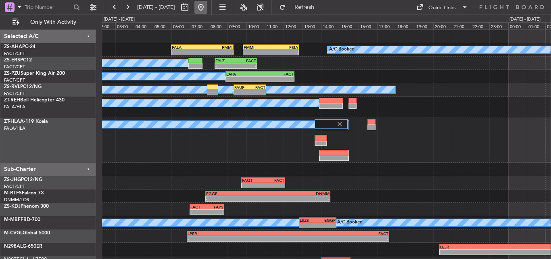
click at [207, 9] on button at bounding box center [201, 7] width 13 height 13
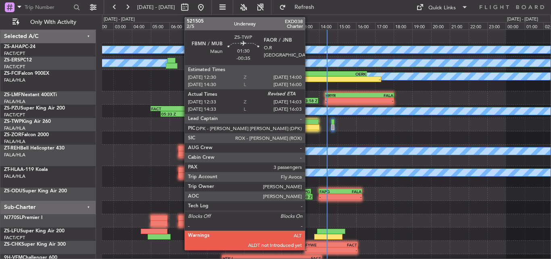
click at [309, 126] on div at bounding box center [305, 127] width 28 height 6
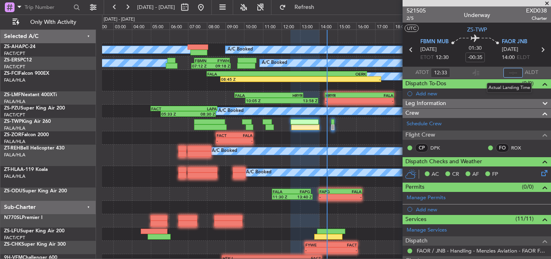
click at [506, 72] on input "text" at bounding box center [513, 73] width 19 height 10
type input "14:25"
click at [547, 3] on span at bounding box center [547, 3] width 8 height 7
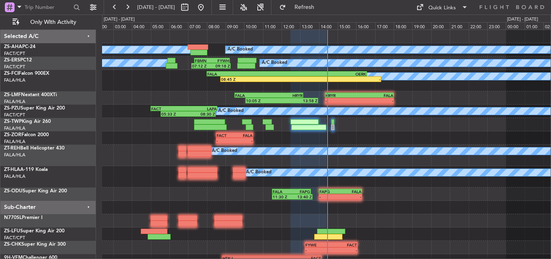
type input "0"
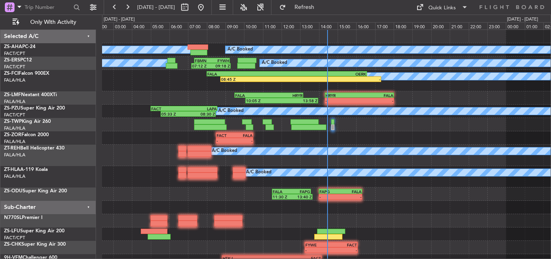
click at [355, 221] on div at bounding box center [326, 220] width 449 height 13
click at [384, 218] on div at bounding box center [326, 220] width 449 height 13
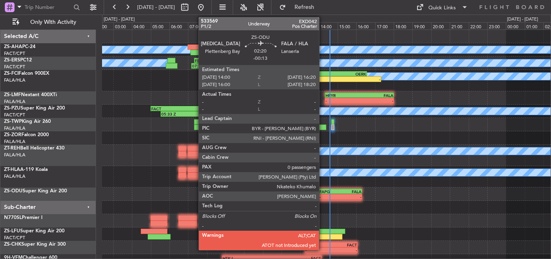
click at [323, 197] on div "-" at bounding box center [330, 196] width 21 height 5
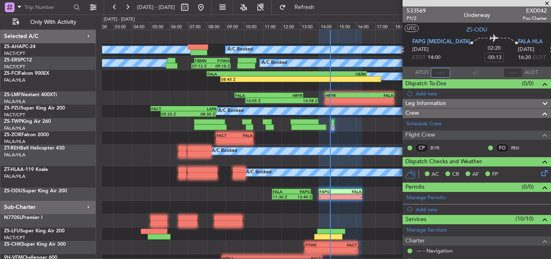
click at [431, 69] on input "text" at bounding box center [440, 73] width 19 height 10
type input "1"
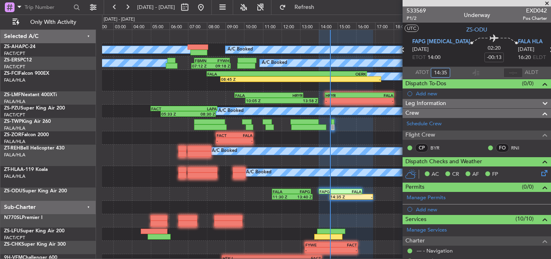
type input "14:35"
drag, startPoint x: 549, startPoint y: 2, endPoint x: 438, endPoint y: 80, distance: 135.1
click at [549, 2] on span at bounding box center [547, 3] width 8 height 7
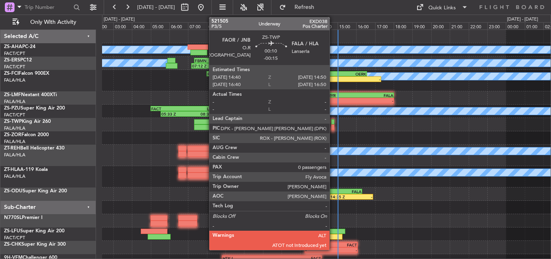
click at [333, 123] on div at bounding box center [332, 122] width 3 height 6
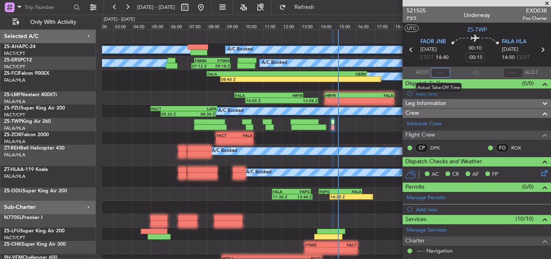
click at [437, 70] on input "text" at bounding box center [440, 73] width 19 height 10
type input "15:01"
click at [550, 3] on span at bounding box center [547, 3] width 8 height 7
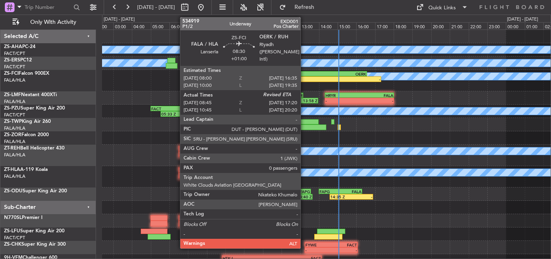
click at [304, 76] on div "08:45 Z -" at bounding box center [300, 79] width 161 height 6
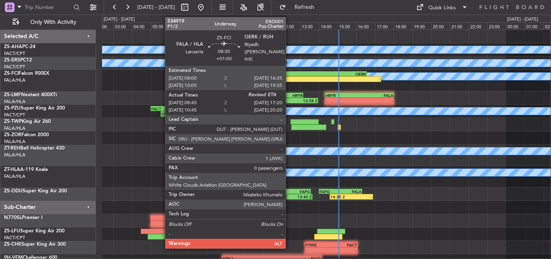
click at [289, 76] on div "08:45 Z -" at bounding box center [300, 79] width 161 height 6
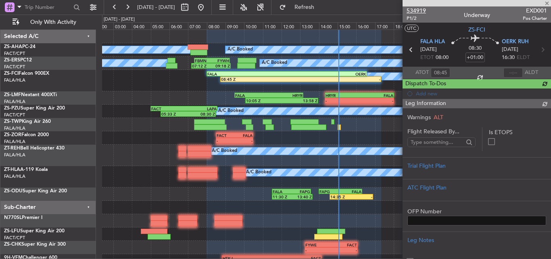
click at [419, 10] on span "534919" at bounding box center [416, 10] width 19 height 8
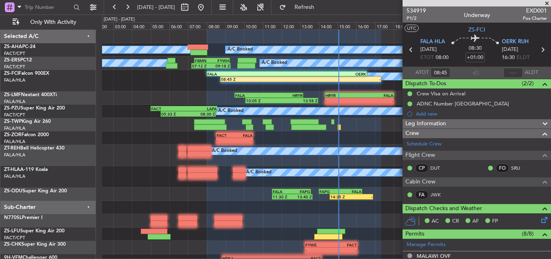
click at [547, 4] on span at bounding box center [547, 3] width 8 height 7
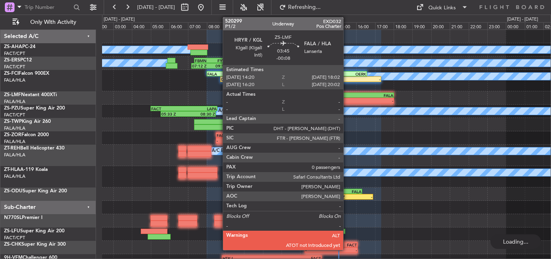
click at [347, 96] on div "HRYR" at bounding box center [343, 95] width 34 height 5
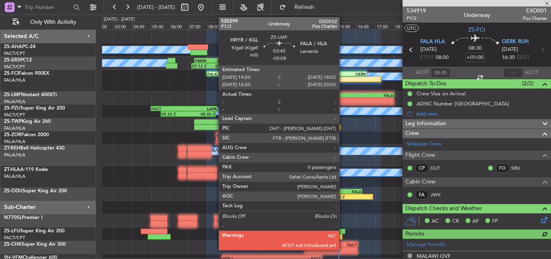
type input "-00:08"
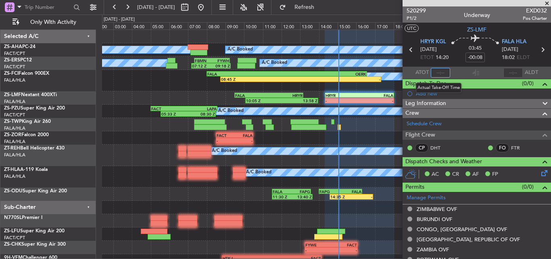
click at [437, 70] on input "text" at bounding box center [440, 73] width 19 height 10
click at [389, 132] on div "- - FACT 08:30 Z FALA 10:30 Z" at bounding box center [326, 137] width 449 height 13
click at [457, 71] on section "ATOT ALDT" at bounding box center [477, 73] width 149 height 12
click at [438, 72] on input "text" at bounding box center [440, 73] width 19 height 10
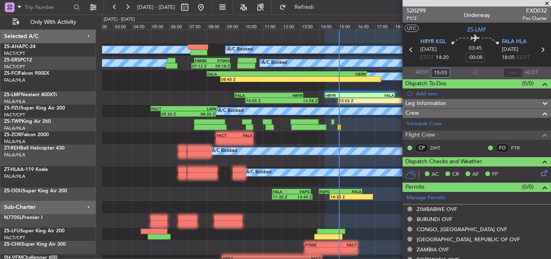
type input "15:03"
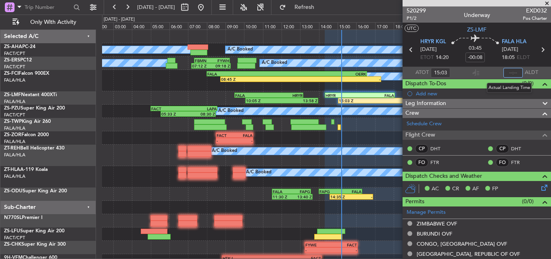
click at [511, 73] on input "text" at bounding box center [513, 73] width 19 height 10
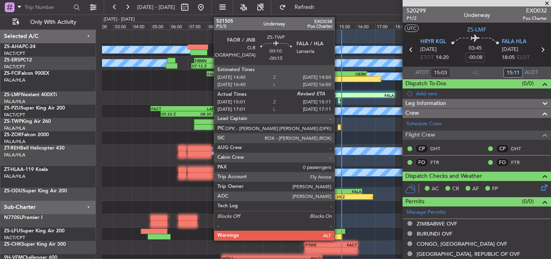
click at [338, 126] on div at bounding box center [339, 127] width 3 height 6
type input "15:11"
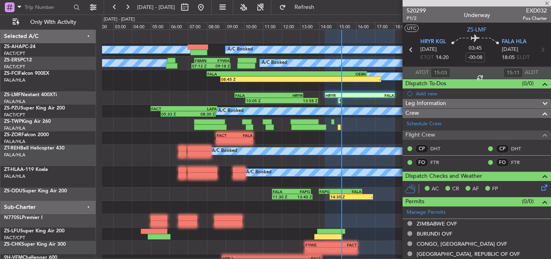
type input "-00:15"
type input "15:01"
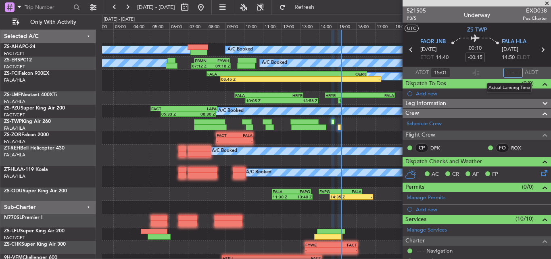
click at [512, 73] on input "text" at bounding box center [513, 73] width 19 height 10
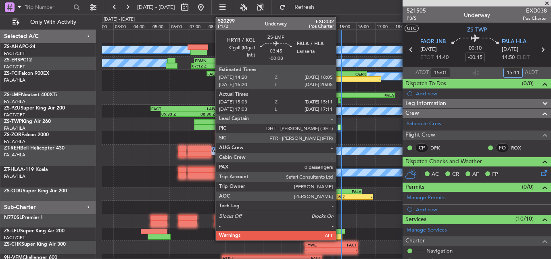
click at [340, 101] on div "15:11 Z" at bounding box center [340, 100] width 0 height 5
type input "15:11"
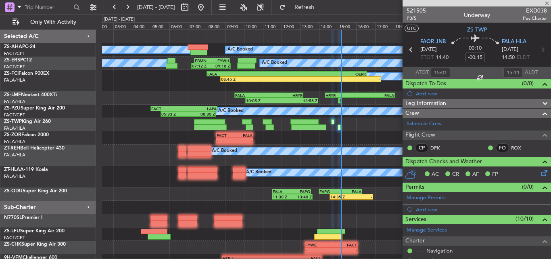
type input "-00:08"
type input "15:03"
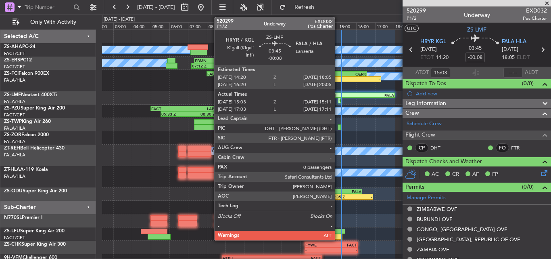
click at [339, 101] on div "15:03 Z" at bounding box center [339, 100] width 1 height 5
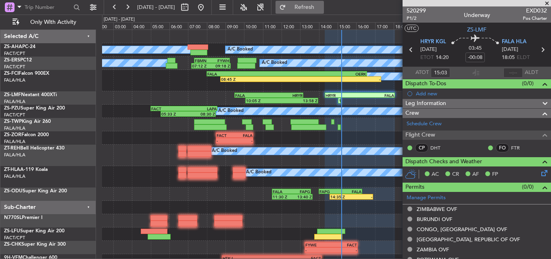
click at [322, 5] on span "Refresh" at bounding box center [305, 7] width 34 height 6
click at [551, 3] on span at bounding box center [547, 3] width 8 height 7
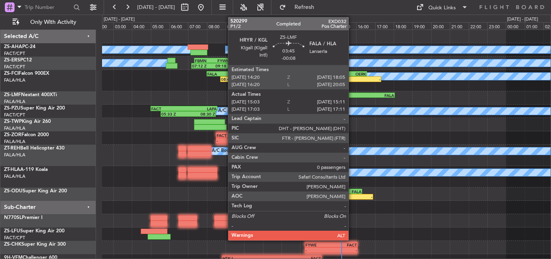
click at [352, 96] on div "HRYR" at bounding box center [343, 95] width 34 height 5
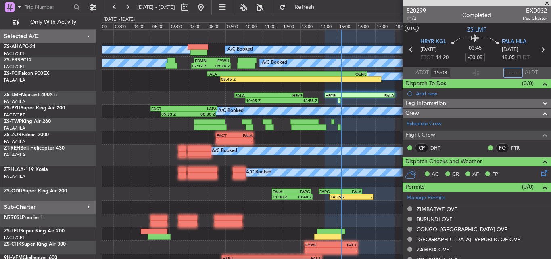
click at [373, 132] on div "- - FACT 08:30 Z FALA 10:30 Z" at bounding box center [326, 137] width 449 height 13
type input "15:11"
click at [488, 73] on section "ATOT 15:03 15:11 ALDT" at bounding box center [477, 73] width 149 height 12
click at [516, 73] on input "15:11" at bounding box center [513, 73] width 19 height 10
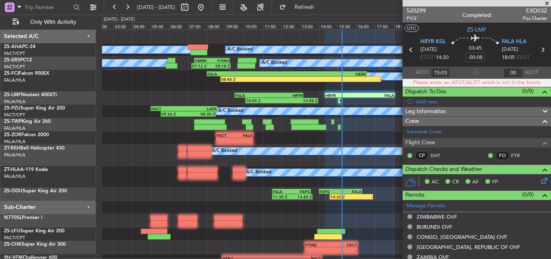
type input "0"
type input "00:00"
click at [485, 69] on section "ATOT 15:03 00:00 ALDT" at bounding box center [477, 73] width 149 height 12
click at [490, 71] on section "ATOT 15:03 00:00 ALDT" at bounding box center [477, 73] width 149 height 12
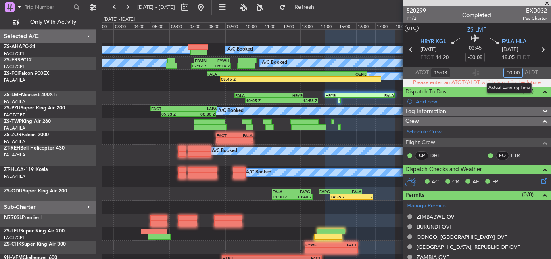
click at [517, 71] on input "00:00" at bounding box center [513, 73] width 19 height 10
type input "00:00"
click at [486, 71] on section "ATOT 15:03 00:00 ALDT" at bounding box center [477, 73] width 149 height 12
click at [517, 70] on input "00:00" at bounding box center [513, 73] width 19 height 10
type input "00:00"
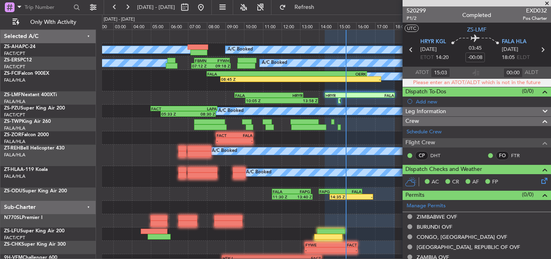
click at [551, 4] on span at bounding box center [547, 3] width 8 height 7
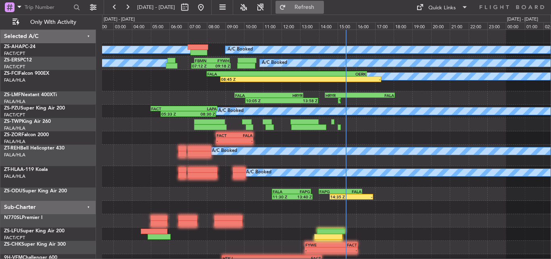
drag, startPoint x: 344, startPoint y: 6, endPoint x: 338, endPoint y: 6, distance: 6.1
click at [322, 6] on span "Refresh" at bounding box center [305, 7] width 34 height 6
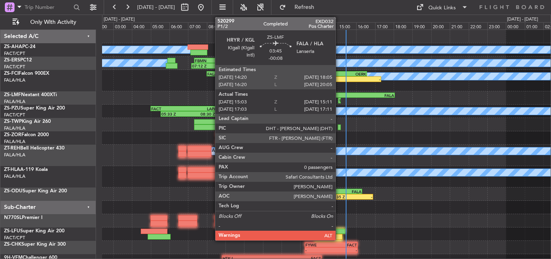
click at [340, 99] on div "15:11 Z" at bounding box center [340, 100] width 0 height 5
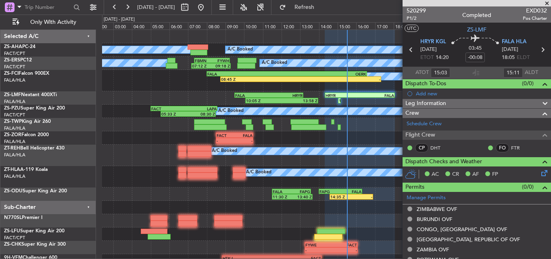
click at [549, 0] on span at bounding box center [547, 3] width 8 height 7
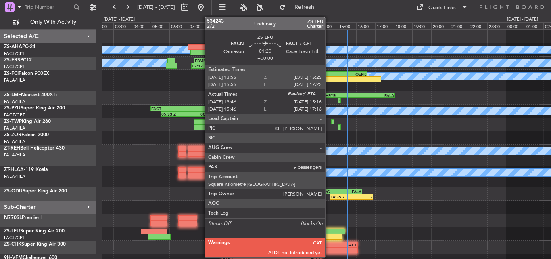
click at [329, 235] on div at bounding box center [328, 237] width 28 height 6
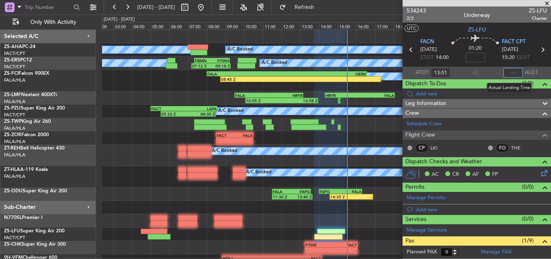
click at [513, 73] on input "text" at bounding box center [513, 73] width 19 height 10
type input "15:06"
click at [551, 1] on span at bounding box center [547, 3] width 8 height 7
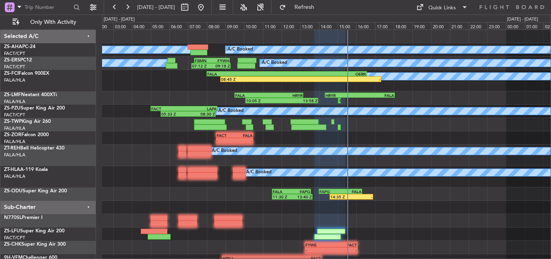
type input "0"
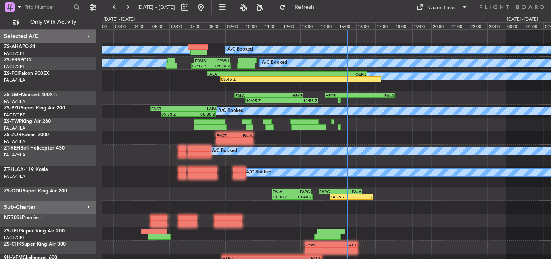
click at [383, 130] on div at bounding box center [326, 124] width 449 height 13
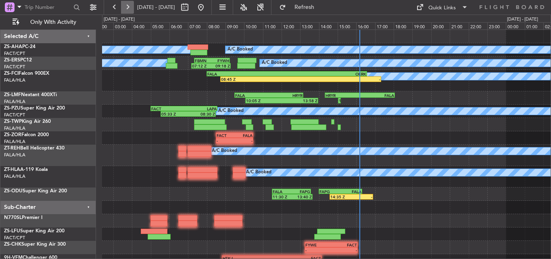
click at [124, 6] on button at bounding box center [127, 7] width 13 height 13
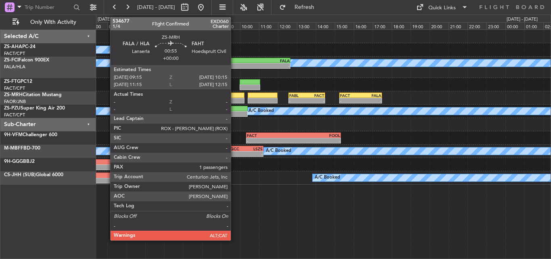
click at [235, 96] on div at bounding box center [235, 95] width 19 height 6
